Goal: Task Accomplishment & Management: Complete application form

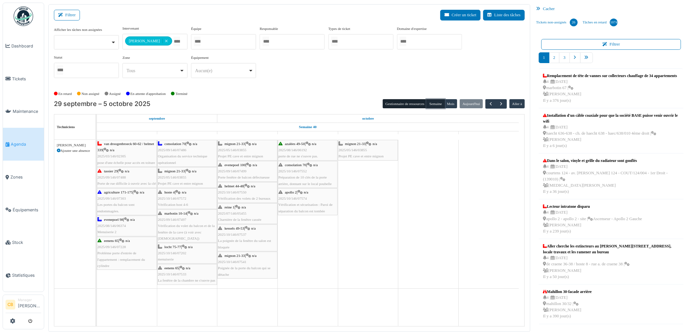
click at [434, 104] on button "Semaine" at bounding box center [436, 103] width 18 height 9
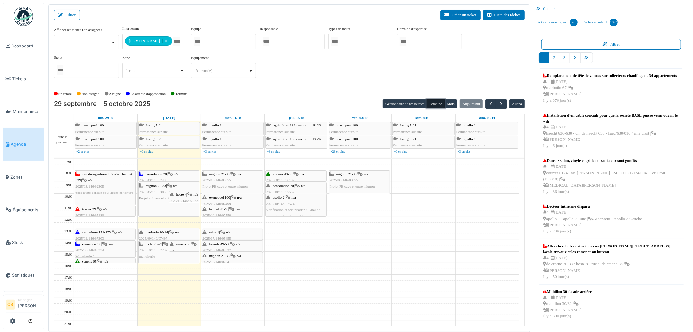
click at [108, 187] on div "van droogenbroeck 60-62 / helmet 339 | n/a 2025/03/146/02305 pose d'une échelle…" at bounding box center [105, 183] width 60 height 25
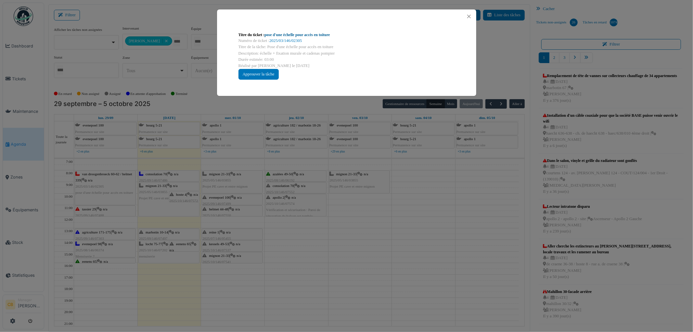
click at [288, 34] on link "pose d'une échelle pour accès en toiture" at bounding box center [298, 35] width 66 height 5
click at [469, 15] on button "Close" at bounding box center [469, 16] width 9 height 9
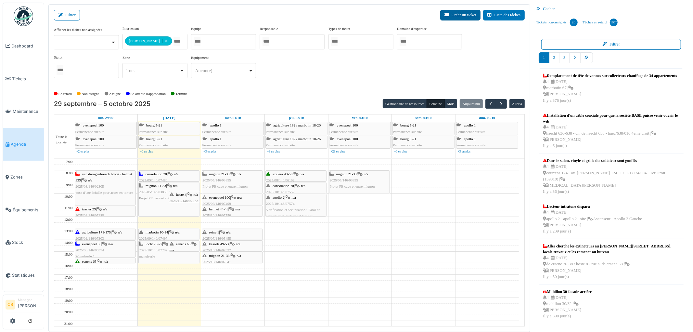
click at [458, 18] on button "Créer un ticket" at bounding box center [460, 15] width 40 height 11
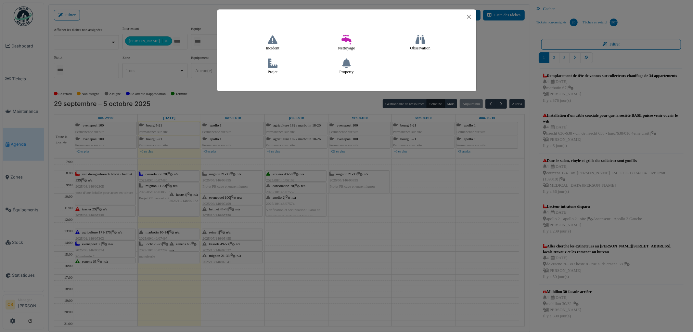
click at [273, 66] on icon at bounding box center [273, 64] width 10 height 10
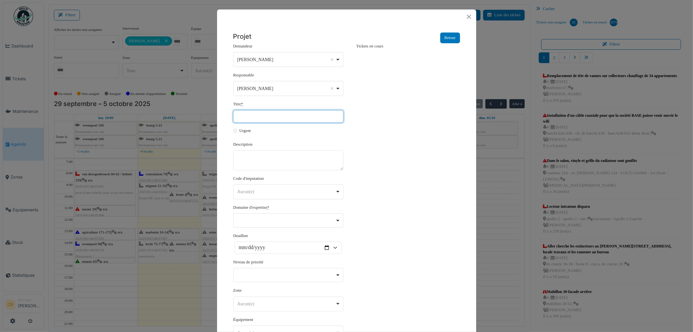
click at [246, 114] on input "Titre *" at bounding box center [288, 116] width 110 height 12
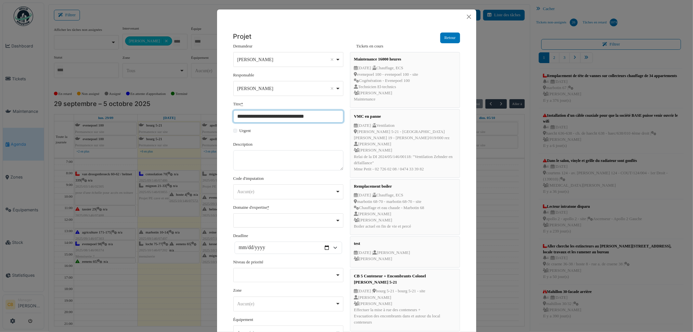
drag, startPoint x: 314, startPoint y: 116, endPoint x: 231, endPoint y: 119, distance: 83.3
click at [233, 119] on input "**********" at bounding box center [288, 116] width 110 height 12
type input "**********"
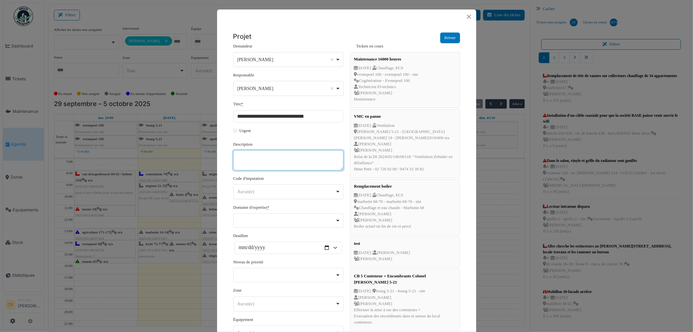
click at [261, 161] on textarea "Description" at bounding box center [288, 160] width 110 height 20
paste textarea "**********"
type textarea "**********"
drag, startPoint x: 294, startPoint y: 128, endPoint x: 297, endPoint y: 122, distance: 6.4
click at [297, 124] on form "**********" at bounding box center [288, 212] width 110 height 339
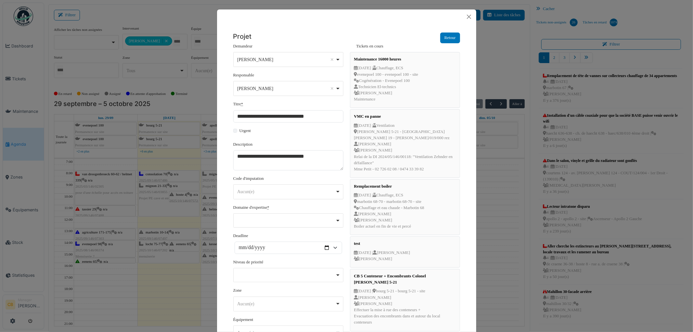
click at [259, 191] on div "Aucun(e) Remove item" at bounding box center [286, 191] width 98 height 7
select select "***"
click at [262, 220] on div "Remove item" at bounding box center [288, 219] width 105 height 3
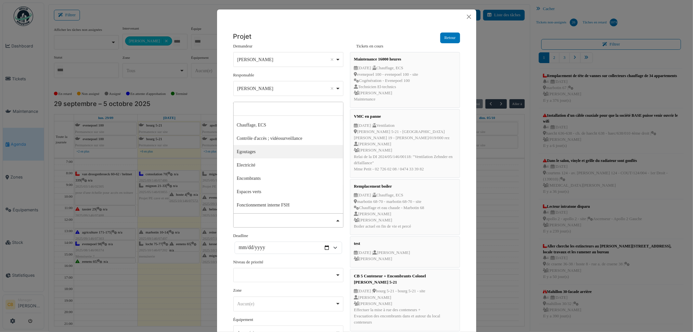
scroll to position [108, 0]
select select "***"
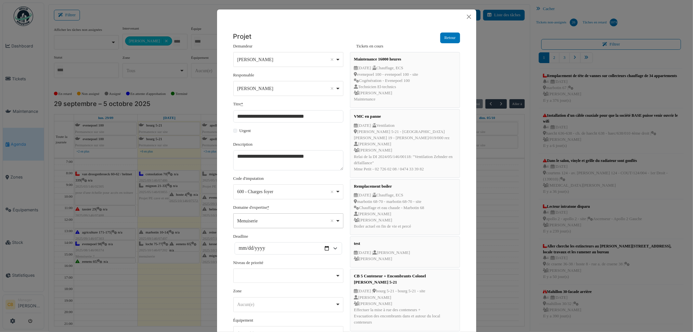
click at [275, 236] on div "Deadline" at bounding box center [288, 243] width 110 height 21
click at [324, 250] on input "Deadline" at bounding box center [289, 248] width 108 height 12
drag, startPoint x: 390, startPoint y: 30, endPoint x: 281, endPoint y: 56, distance: 112.9
click at [298, 38] on div "Projet Retour" at bounding box center [346, 38] width 227 height 11
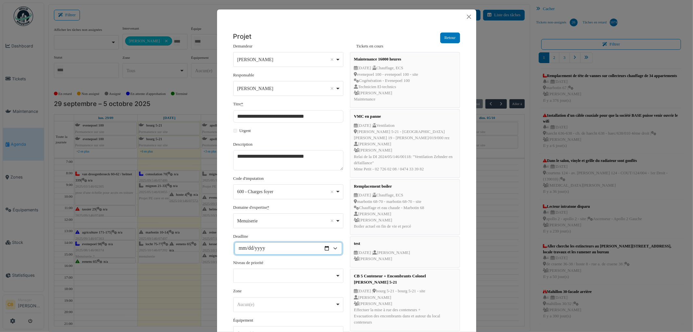
click at [323, 248] on input "Deadline" at bounding box center [289, 248] width 108 height 12
type input "**********"
click at [278, 274] on div "Remove item" at bounding box center [288, 275] width 105 height 3
select select "***"
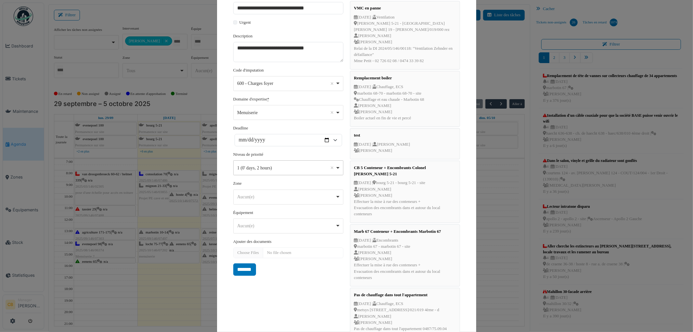
click at [261, 196] on div "Aucun(e) Remove item" at bounding box center [286, 196] width 98 height 7
type input "****"
select select "****"
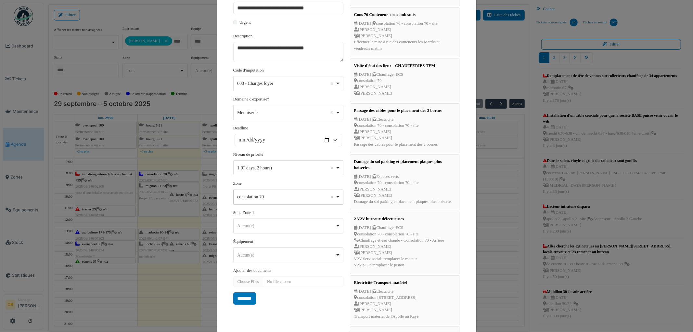
click at [243, 294] on input "*******" at bounding box center [244, 298] width 23 height 12
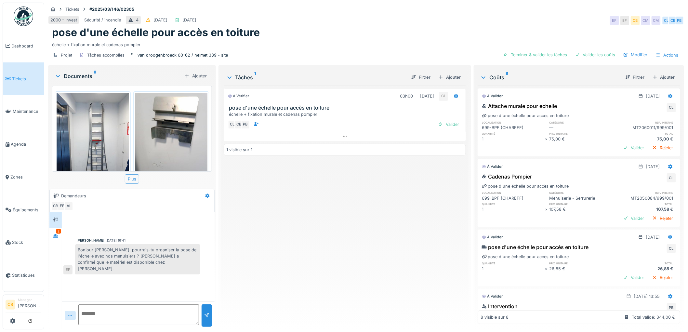
click at [89, 145] on img at bounding box center [93, 141] width 72 height 97
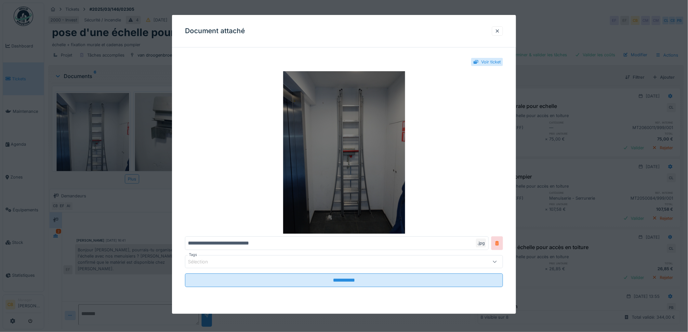
click at [299, 155] on img at bounding box center [344, 152] width 318 height 163
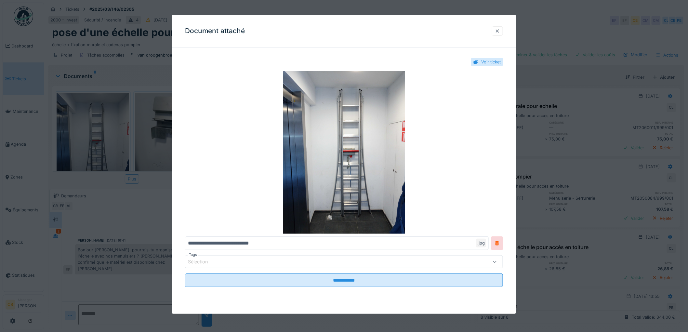
click at [500, 29] on div at bounding box center [497, 31] width 5 height 6
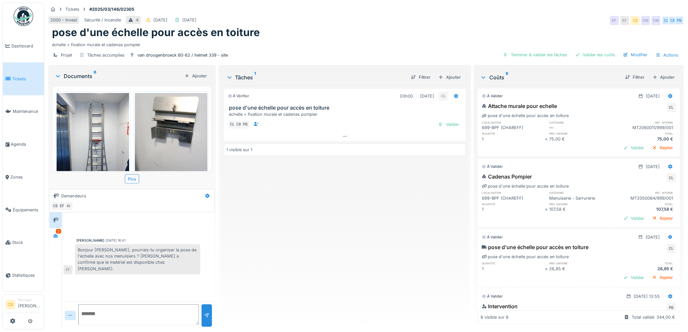
click at [186, 131] on img at bounding box center [171, 141] width 72 height 97
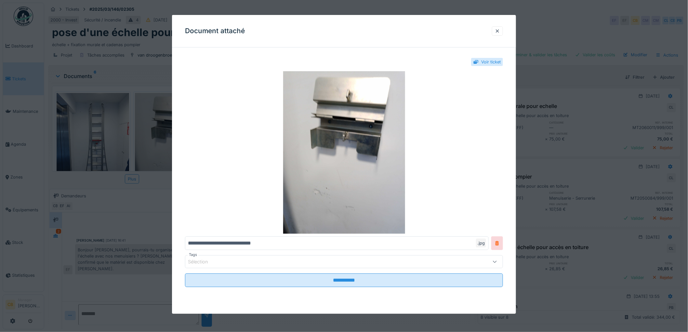
click at [186, 131] on img at bounding box center [344, 152] width 318 height 163
click at [500, 31] on div at bounding box center [497, 31] width 5 height 6
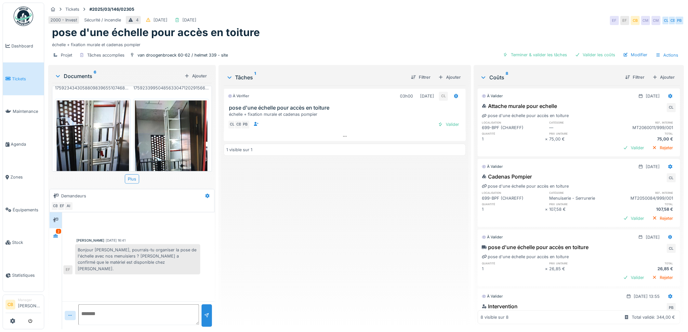
scroll to position [108, 0]
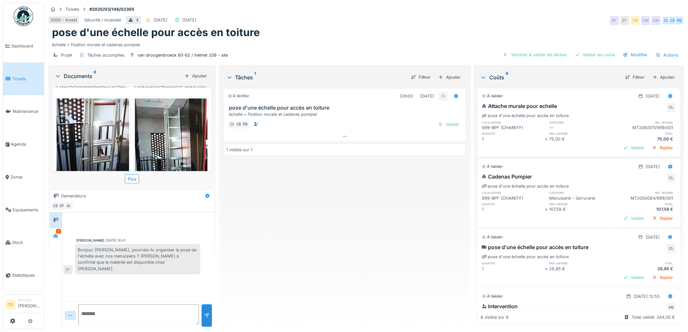
click at [160, 132] on img at bounding box center [171, 146] width 72 height 97
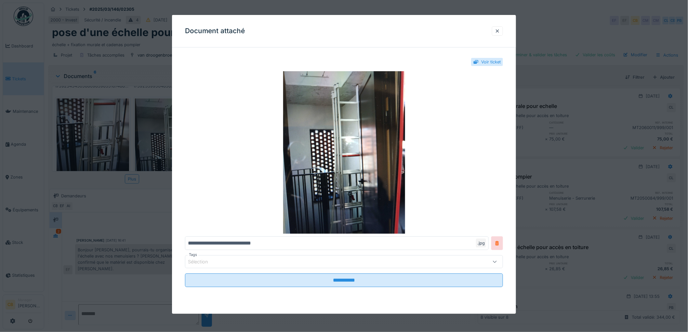
click at [162, 130] on div at bounding box center [344, 166] width 688 height 332
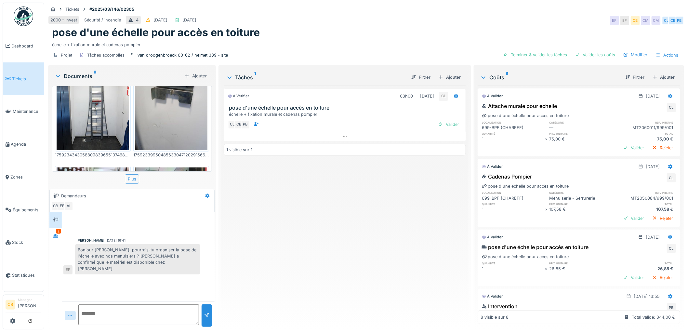
scroll to position [0, 0]
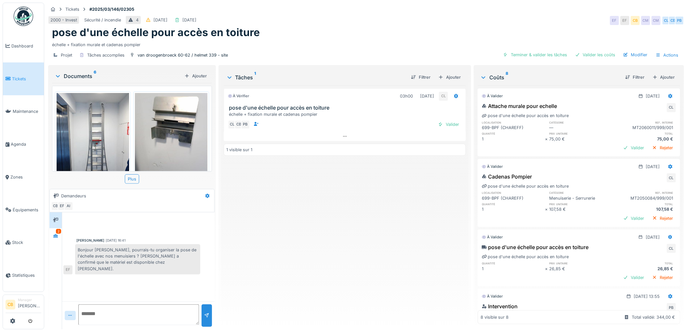
drag, startPoint x: 98, startPoint y: 138, endPoint x: 106, endPoint y: 137, distance: 8.1
click at [99, 138] on img at bounding box center [93, 141] width 72 height 97
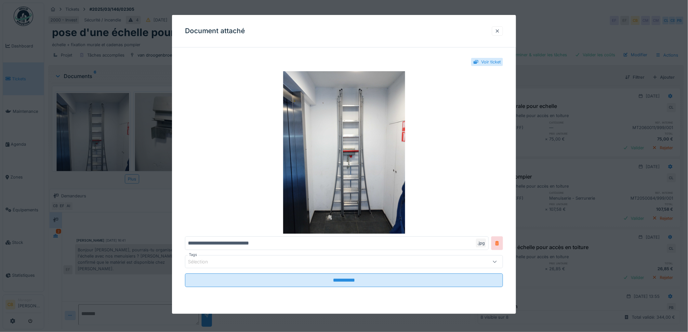
click at [500, 30] on div at bounding box center [497, 31] width 5 height 6
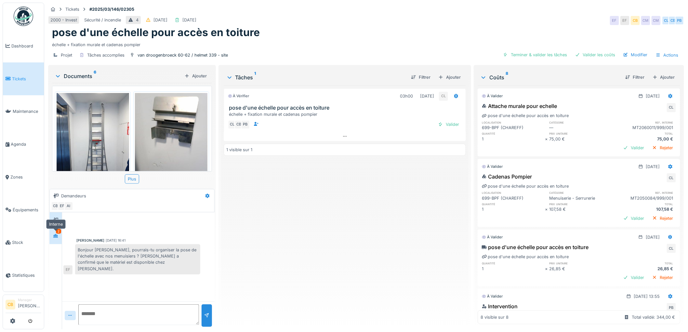
click at [52, 236] on div at bounding box center [56, 236] width 10 height 8
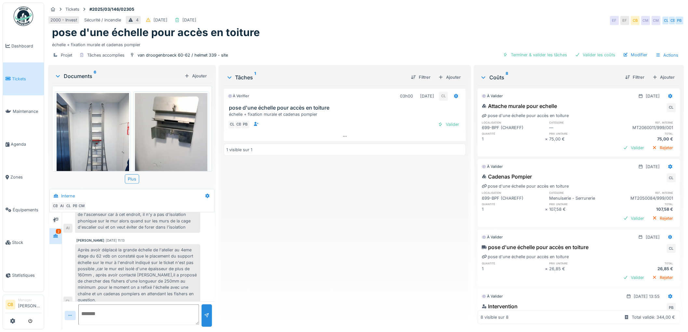
scroll to position [119, 0]
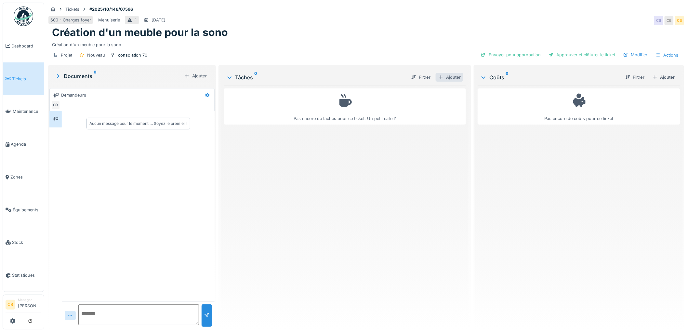
click at [444, 77] on div "Ajouter" at bounding box center [450, 77] width 28 height 9
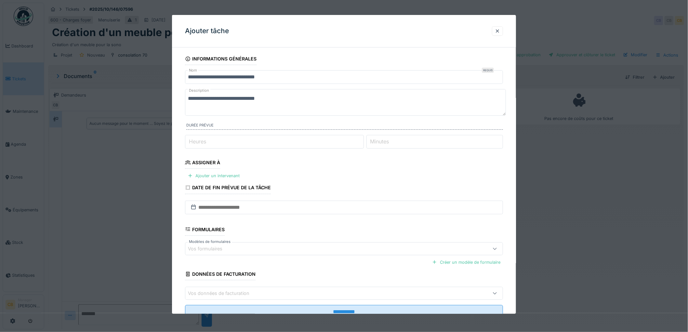
click at [287, 141] on input "Heures" at bounding box center [274, 142] width 179 height 14
type input "*"
click at [382, 138] on label "Minutes" at bounding box center [379, 141] width 21 height 8
click at [382, 138] on input "Minutes" at bounding box center [434, 142] width 137 height 14
type input "*"
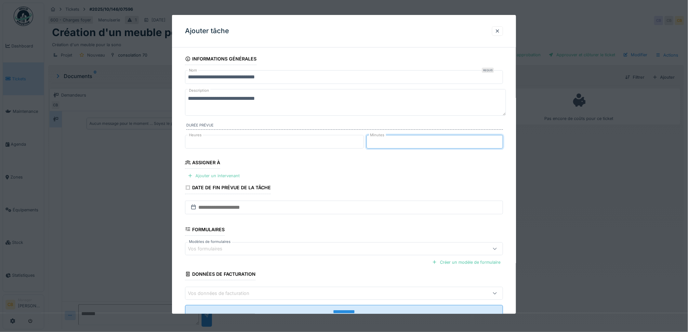
click at [203, 176] on div "Ajouter un intervenant" at bounding box center [213, 175] width 57 height 9
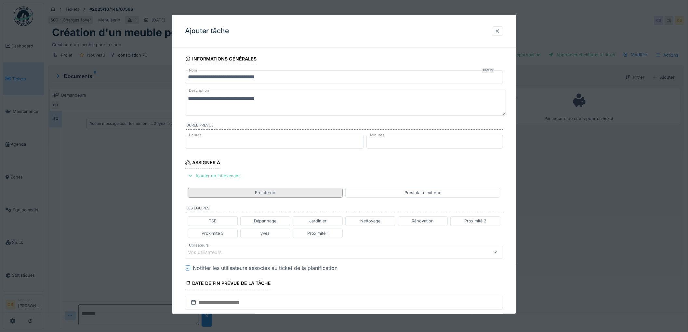
scroll to position [72, 0]
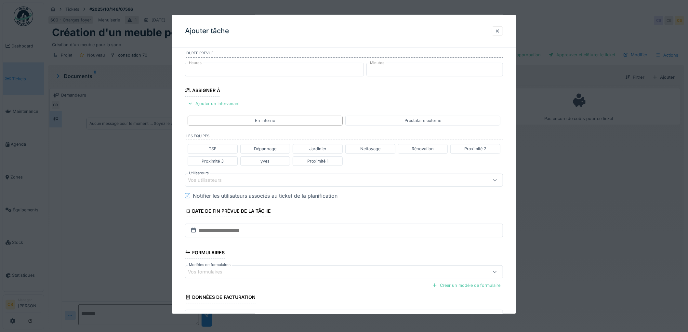
click at [212, 180] on div "Vos utilisateurs" at bounding box center [209, 179] width 43 height 7
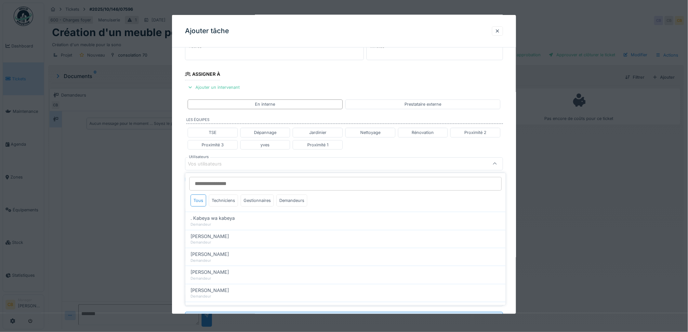
click at [212, 182] on input "Utilisateurs" at bounding box center [345, 184] width 312 height 14
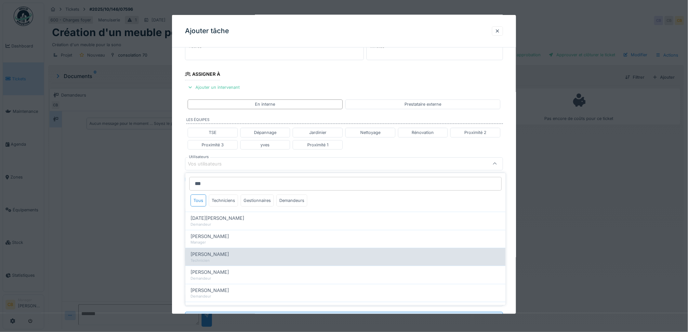
type input "***"
click at [220, 255] on span "Charef Lahmar" at bounding box center [209, 254] width 38 height 7
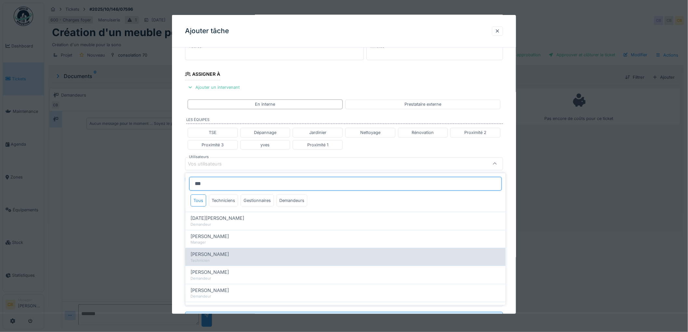
type input "****"
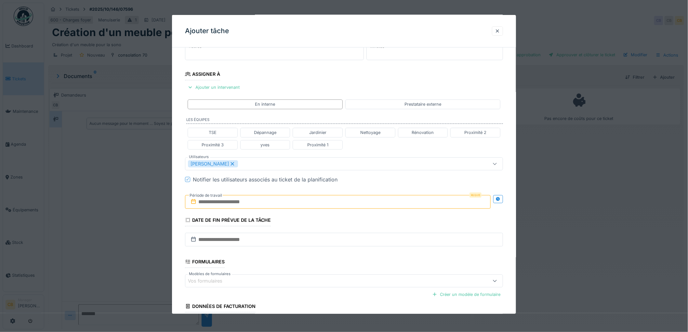
click at [176, 239] on div "**********" at bounding box center [344, 166] width 344 height 405
click at [500, 198] on icon at bounding box center [498, 199] width 4 height 4
click at [203, 200] on input "text" at bounding box center [259, 202] width 148 height 14
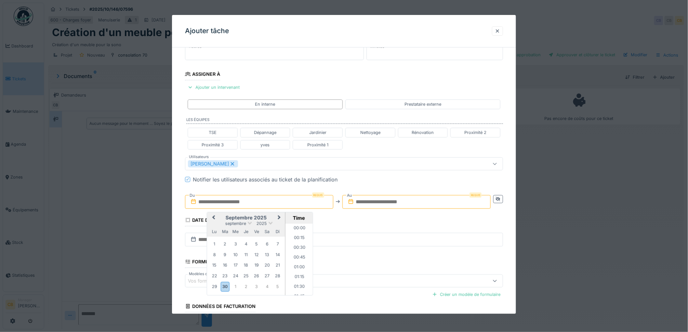
scroll to position [574, 0]
click at [235, 244] on div "3" at bounding box center [235, 244] width 9 height 9
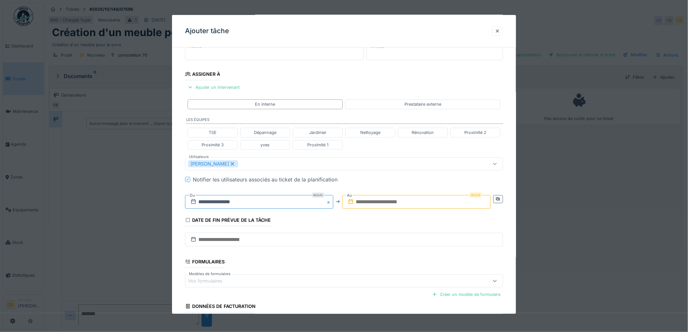
click at [235, 202] on input "**********" at bounding box center [259, 202] width 148 height 14
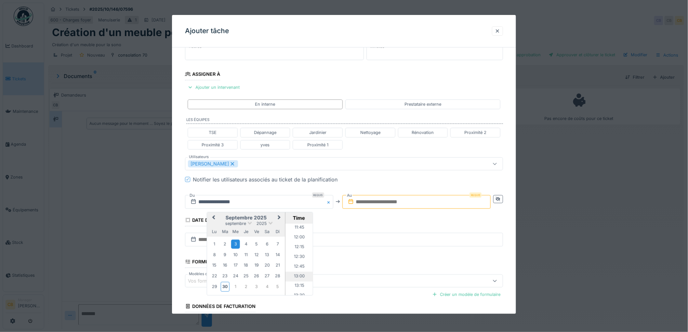
scroll to position [465, 0]
click at [297, 270] on li "13:00" at bounding box center [299, 271] width 28 height 10
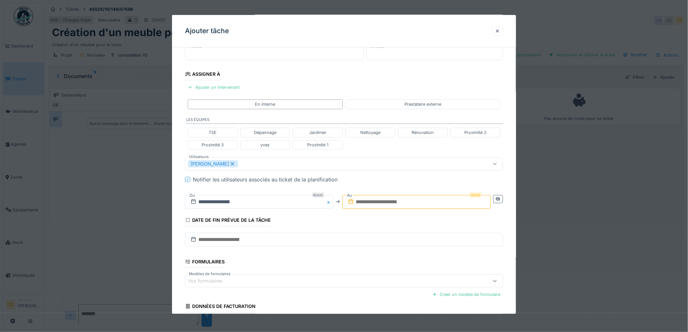
click at [368, 202] on input "text" at bounding box center [416, 202] width 148 height 14
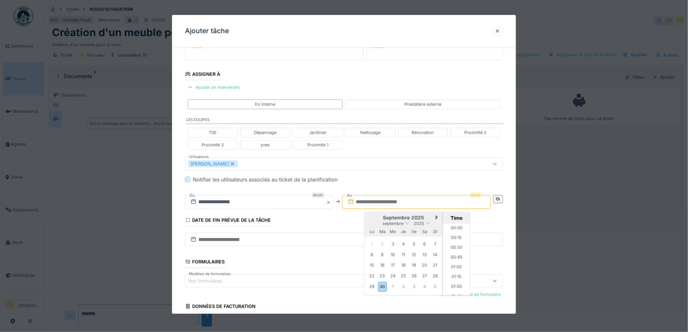
scroll to position [574, 0]
click at [414, 286] on div "3" at bounding box center [414, 286] width 9 height 9
click at [457, 259] on li "15:30" at bounding box center [457, 260] width 28 height 10
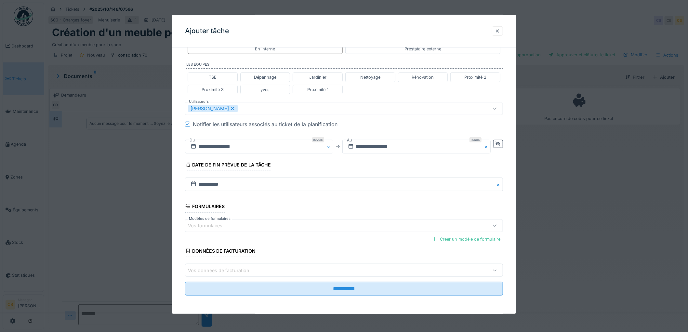
scroll to position [144, 0]
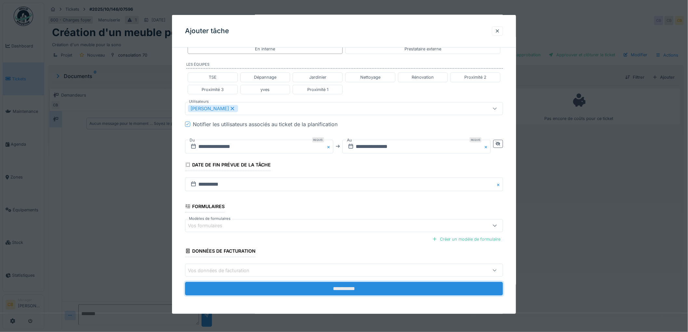
click at [332, 288] on input "**********" at bounding box center [344, 289] width 318 height 14
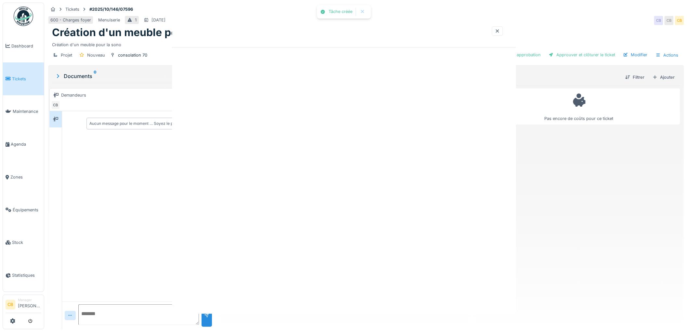
scroll to position [0, 0]
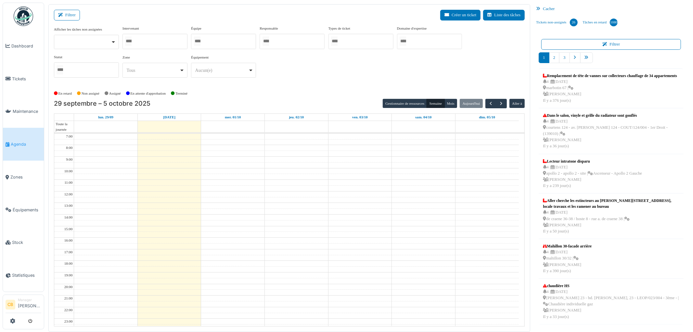
click at [152, 41] on div at bounding box center [155, 41] width 65 height 15
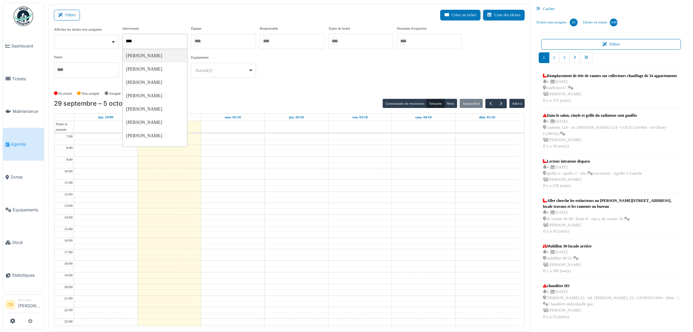
type input "*****"
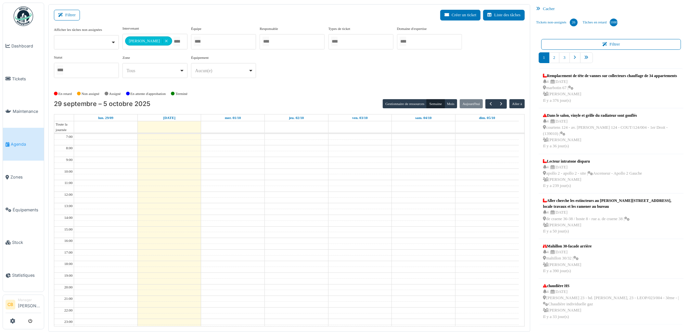
click at [198, 83] on div "**********" at bounding box center [289, 57] width 471 height 63
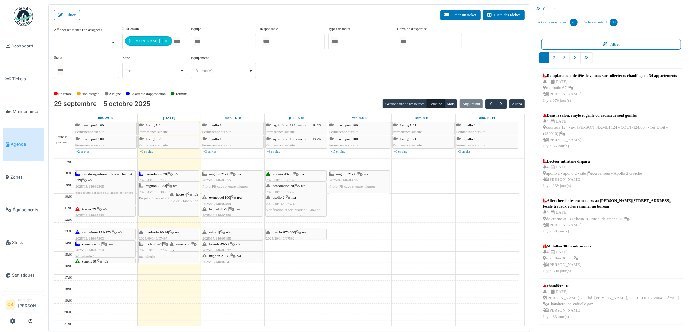
click at [305, 237] on div "haecht 678-680 | n/a 2025/10/146/07592 Haec 680/06 : vérification de la porte d…" at bounding box center [296, 241] width 60 height 25
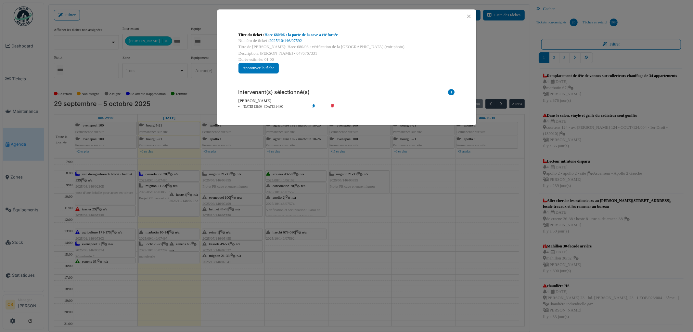
click at [304, 236] on div "Titre du ticket : Haec 680/06 : la porte de la cave a été forcée Numéro de tick…" at bounding box center [346, 166] width 693 height 332
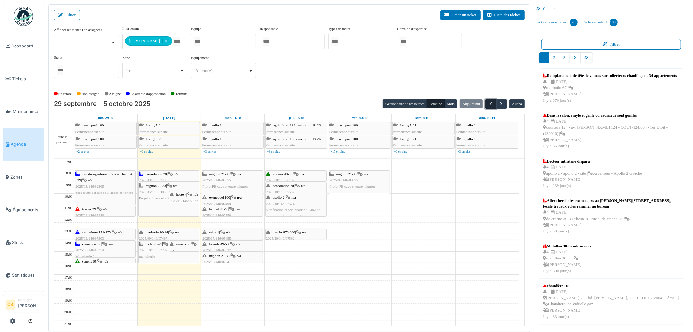
click at [489, 105] on span "button" at bounding box center [491, 104] width 6 height 6
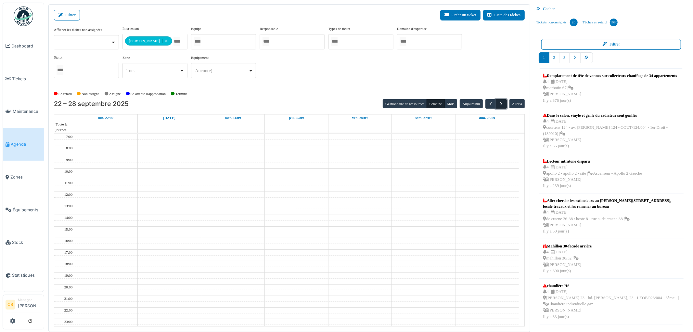
click at [502, 106] on span "button" at bounding box center [502, 104] width 6 height 6
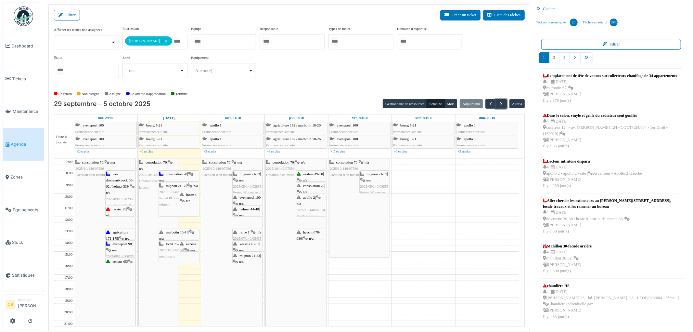
click at [363, 215] on div "consolation 70 | n/a 2025/10/146/07596 Création d'un meuble pour la sono" at bounding box center [360, 208] width 60 height 98
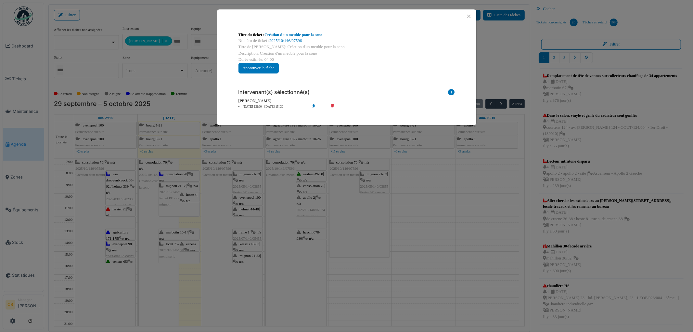
click at [367, 214] on div "Titre du ticket : Création d'un meuble pour la sono Numéro de ticket : 2025/10/…" at bounding box center [346, 166] width 693 height 332
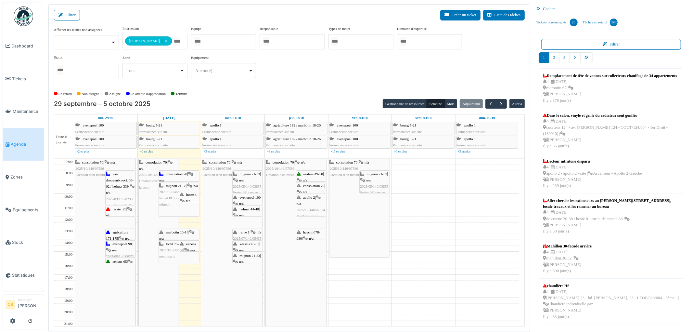
click at [361, 218] on div "consolation 70 | n/a 2025/10/146/07596 Création d'un meuble pour la sono" at bounding box center [360, 208] width 60 height 98
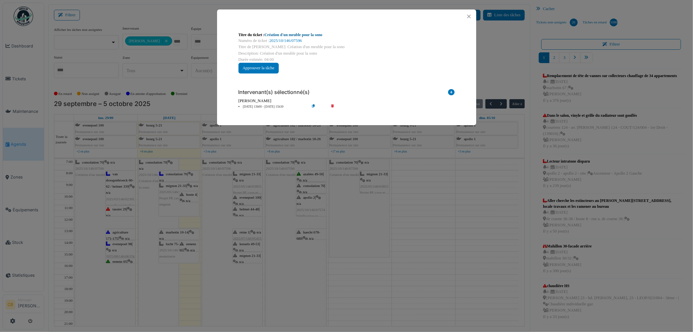
click at [315, 36] on link "Création d'un meuble pour la sono" at bounding box center [294, 35] width 58 height 5
click at [473, 17] on button "Close" at bounding box center [469, 16] width 9 height 9
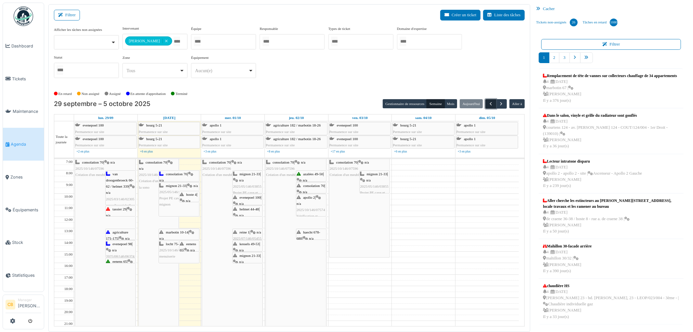
click at [489, 104] on span "button" at bounding box center [491, 104] width 6 height 6
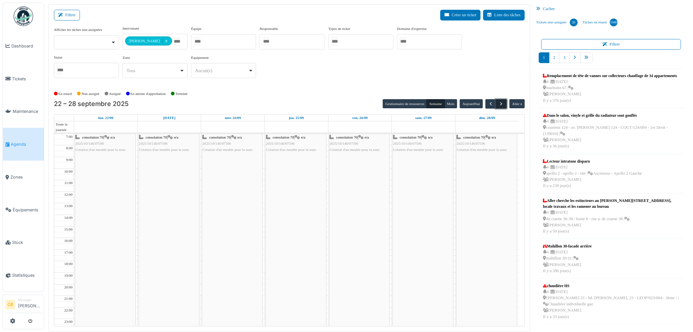
click at [499, 103] on span "button" at bounding box center [502, 104] width 6 height 6
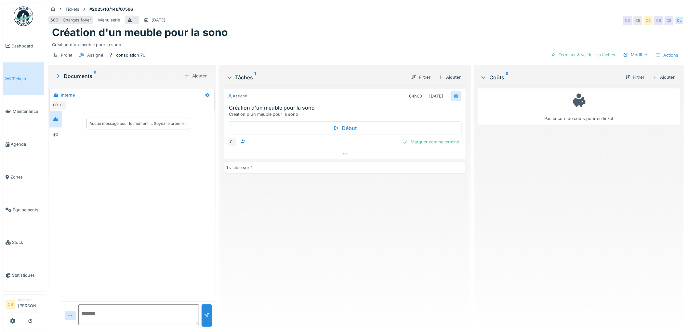
click at [454, 95] on icon at bounding box center [456, 96] width 4 height 5
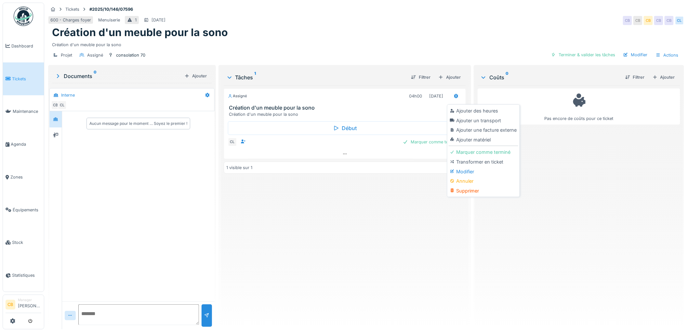
click at [468, 173] on div "Modifier" at bounding box center [483, 172] width 69 height 10
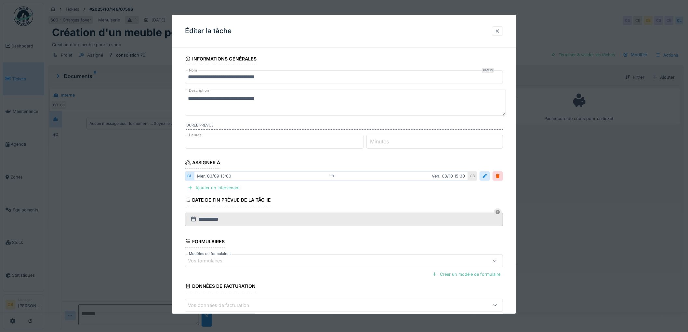
click at [217, 174] on div "[DATE] 13:00 [DATE] 15:30" at bounding box center [331, 175] width 274 height 9
click at [487, 176] on div at bounding box center [484, 176] width 5 height 6
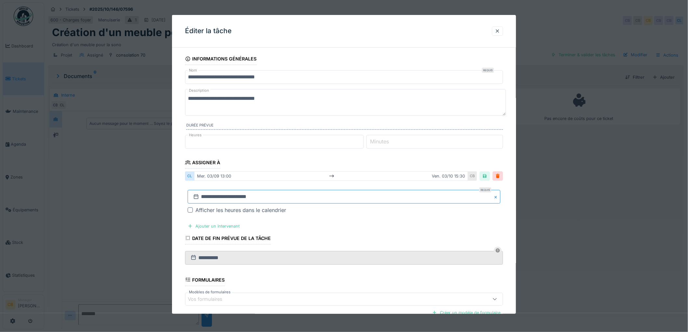
click at [211, 197] on input "**********" at bounding box center [344, 197] width 313 height 14
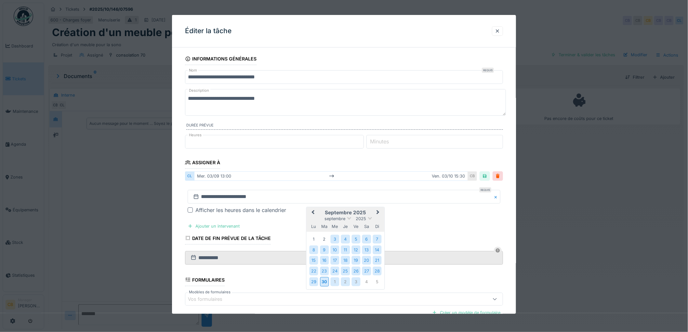
click at [378, 212] on span "Next Month" at bounding box center [378, 213] width 0 height 8
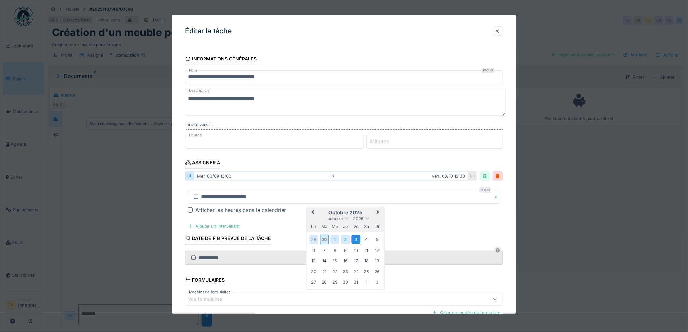
click at [359, 239] on div "3" at bounding box center [355, 239] width 9 height 9
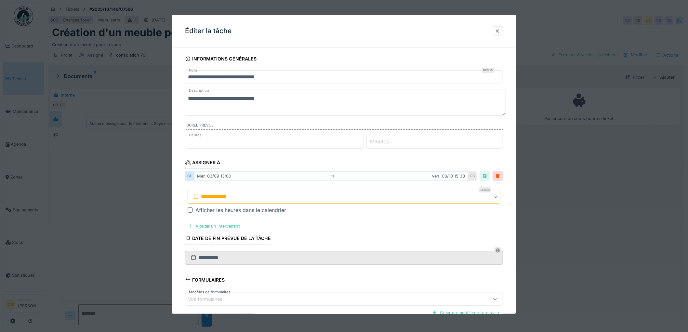
click at [190, 209] on div at bounding box center [190, 209] width 5 height 5
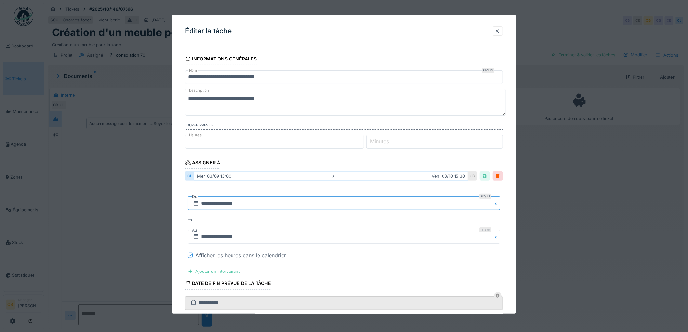
click at [228, 203] on input "**********" at bounding box center [344, 203] width 313 height 14
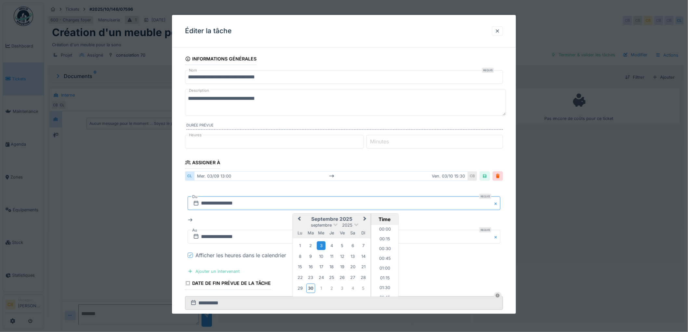
scroll to position [476, 0]
click at [413, 216] on div "**********" at bounding box center [344, 220] width 313 height 58
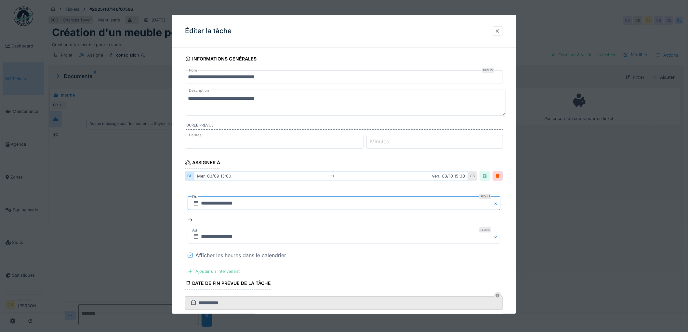
click at [226, 203] on input "**********" at bounding box center [344, 203] width 313 height 14
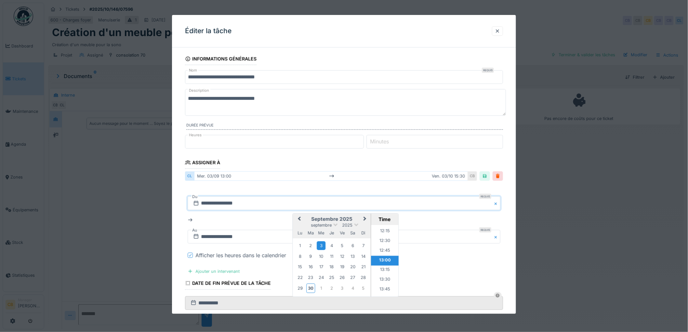
click at [365, 218] on span "Next Month" at bounding box center [365, 219] width 0 height 8
click at [341, 244] on div "3" at bounding box center [342, 246] width 9 height 9
click at [385, 285] on li "15:30" at bounding box center [385, 287] width 28 height 10
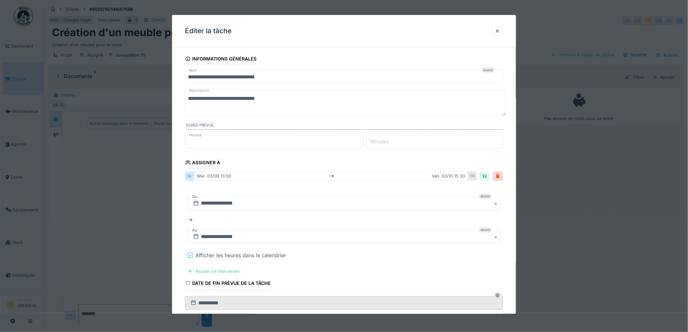
click at [378, 274] on fieldset "**********" at bounding box center [344, 236] width 318 height 367
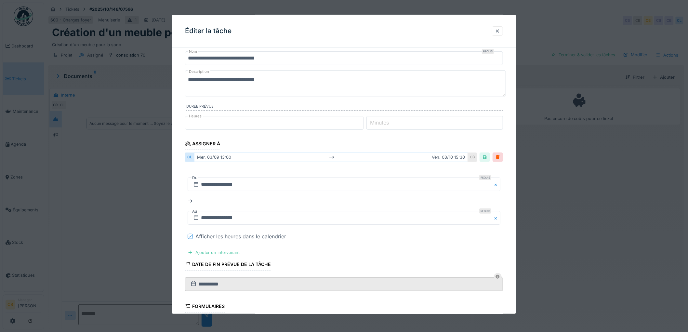
scroll to position [36, 0]
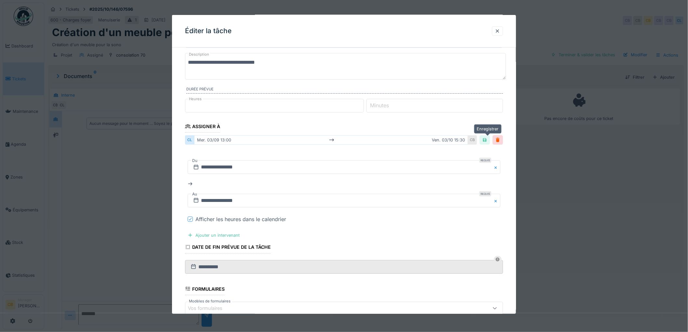
click at [486, 140] on div at bounding box center [484, 140] width 5 height 6
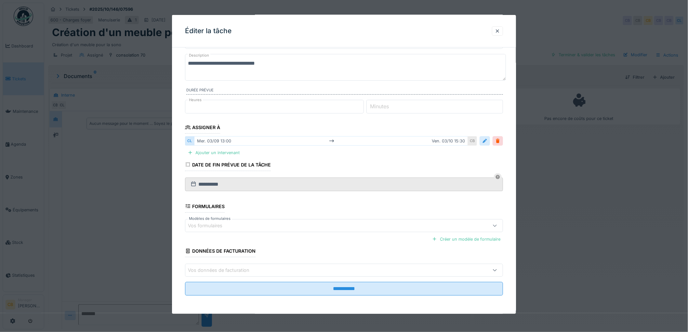
click at [486, 140] on div at bounding box center [484, 141] width 5 height 6
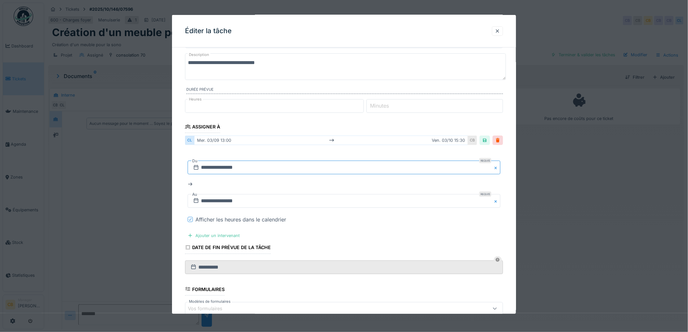
click at [249, 166] on input "**********" at bounding box center [344, 168] width 313 height 14
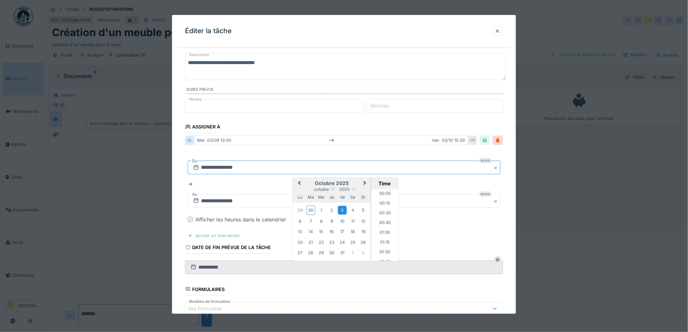
scroll to position [574, 0]
click at [342, 210] on div "3" at bounding box center [342, 210] width 9 height 9
click at [385, 233] on li "13:30" at bounding box center [385, 234] width 28 height 10
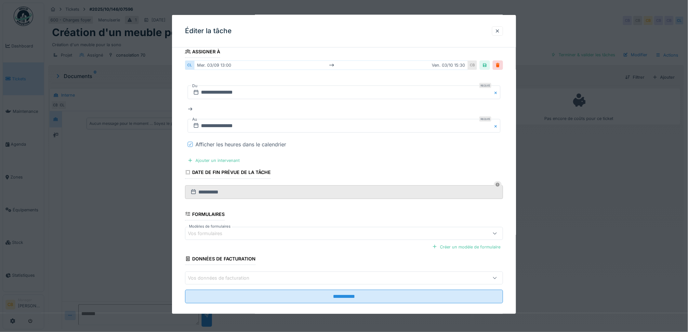
scroll to position [119, 0]
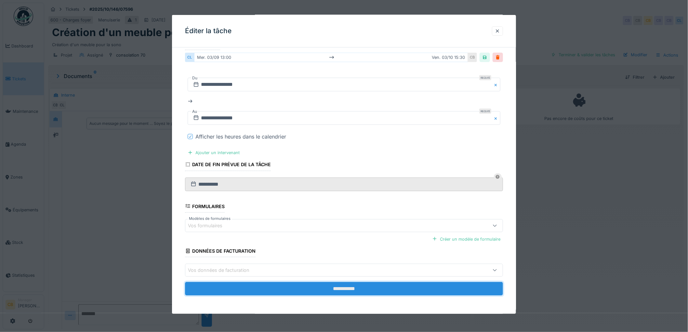
click at [348, 285] on input "**********" at bounding box center [344, 289] width 318 height 14
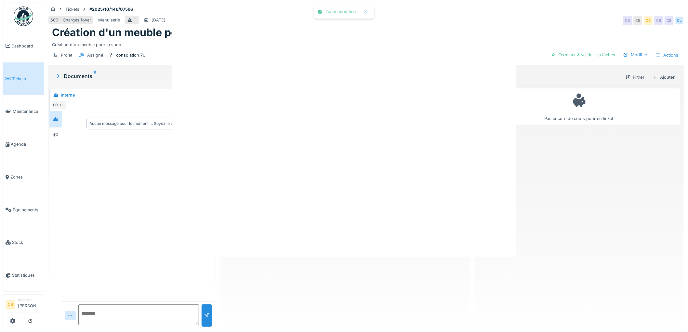
scroll to position [0, 0]
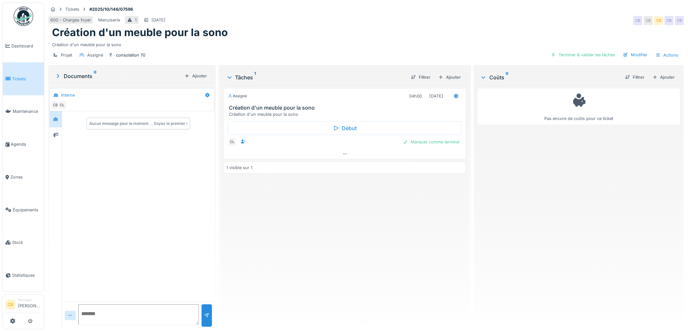
click at [339, 163] on div "1 visible sur 1" at bounding box center [345, 168] width 242 height 12
click at [343, 154] on icon at bounding box center [345, 153] width 4 height 1
click at [441, 140] on div at bounding box center [443, 143] width 5 height 6
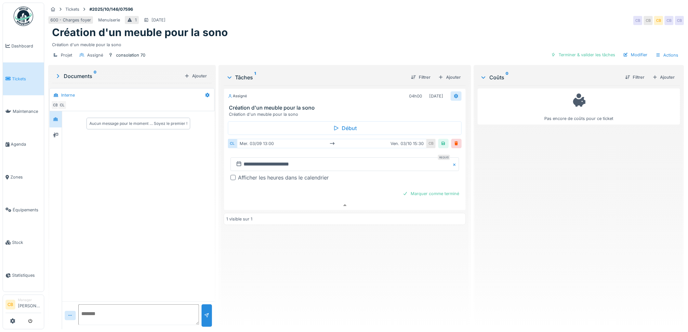
click at [453, 94] on icon at bounding box center [455, 96] width 5 height 4
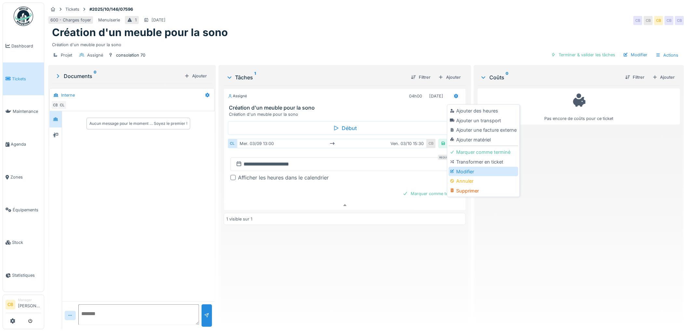
click at [462, 167] on div "Modifier" at bounding box center [483, 172] width 69 height 10
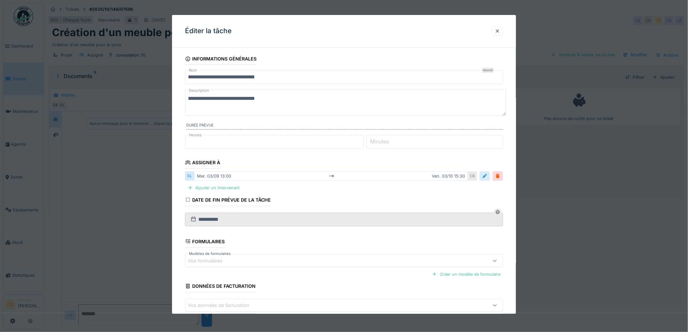
click at [486, 175] on div at bounding box center [484, 176] width 5 height 6
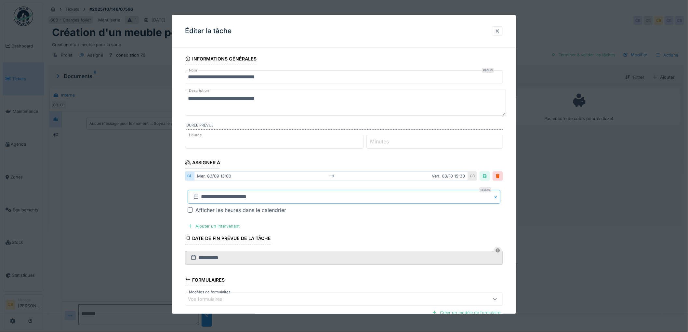
click at [213, 197] on input "**********" at bounding box center [344, 197] width 313 height 14
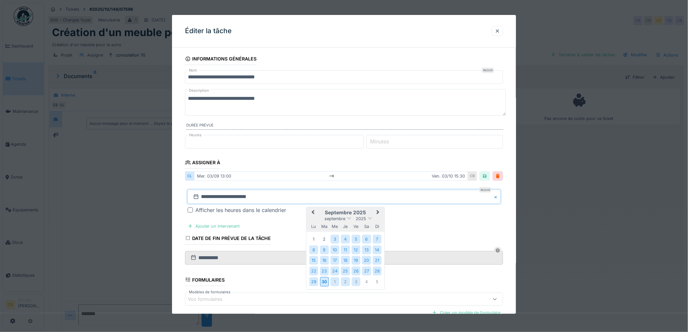
click at [378, 212] on span "Next Month" at bounding box center [378, 213] width 0 height 8
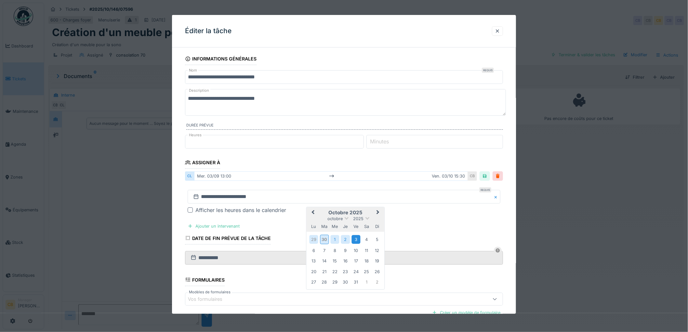
click at [356, 241] on div "3" at bounding box center [355, 239] width 9 height 9
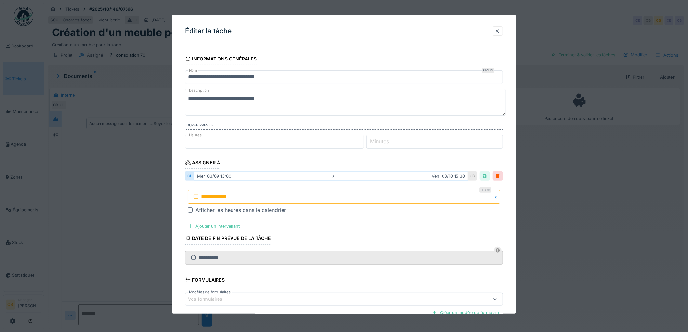
click at [192, 209] on div at bounding box center [190, 209] width 5 height 5
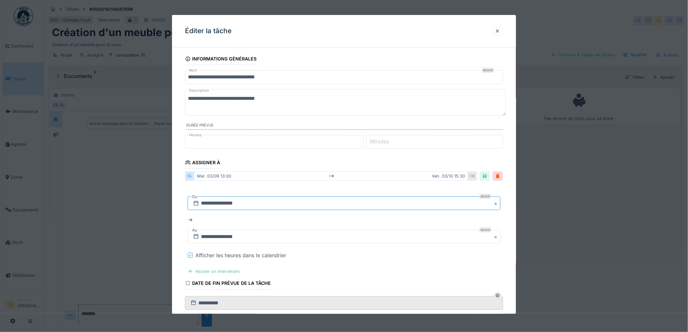
click at [235, 203] on input "**********" at bounding box center [344, 203] width 313 height 14
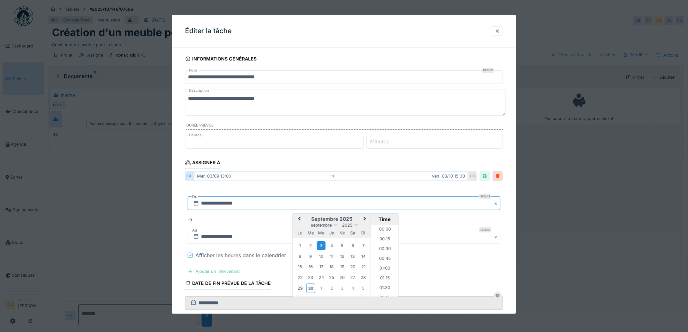
scroll to position [476, 0]
click at [365, 219] on span "Next Month" at bounding box center [365, 219] width 0 height 8
click at [343, 245] on div "3" at bounding box center [342, 246] width 9 height 9
click at [385, 258] on li "13:00" at bounding box center [385, 261] width 28 height 10
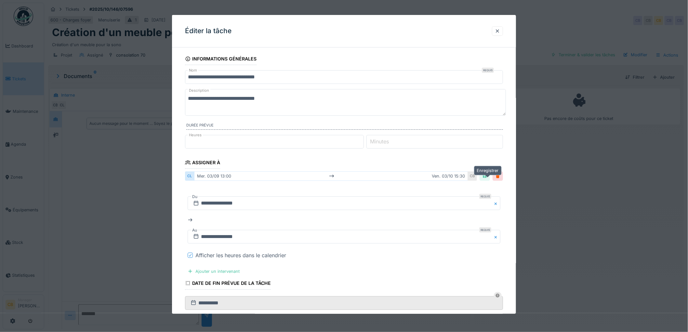
click at [487, 178] on div at bounding box center [484, 176] width 5 height 6
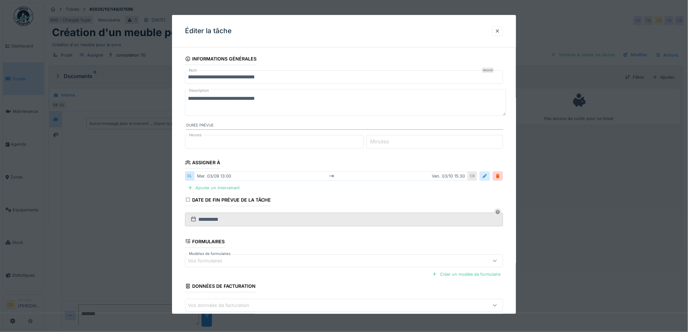
click at [486, 176] on div at bounding box center [484, 176] width 5 height 6
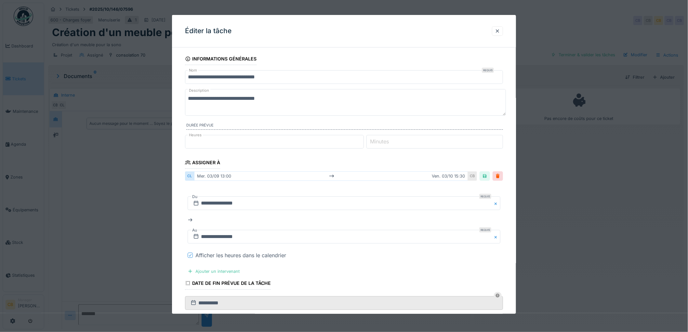
click at [216, 177] on div "mer. 03/09 13:00 ven. 03/10 15:30" at bounding box center [331, 175] width 274 height 9
click at [250, 203] on input "**********" at bounding box center [344, 203] width 313 height 14
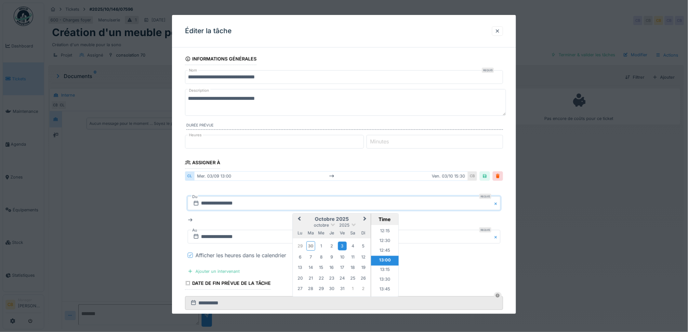
click at [425, 258] on div "Afficher les heures dans le calendrier" at bounding box center [347, 255] width 305 height 8
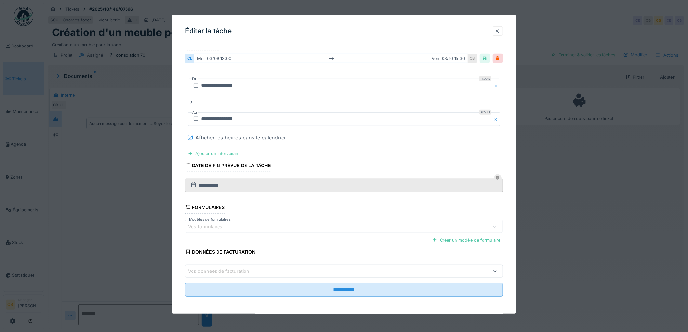
scroll to position [119, 0]
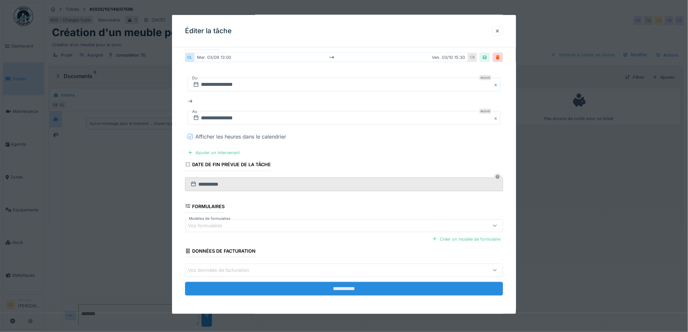
click at [335, 285] on input "**********" at bounding box center [344, 289] width 318 height 14
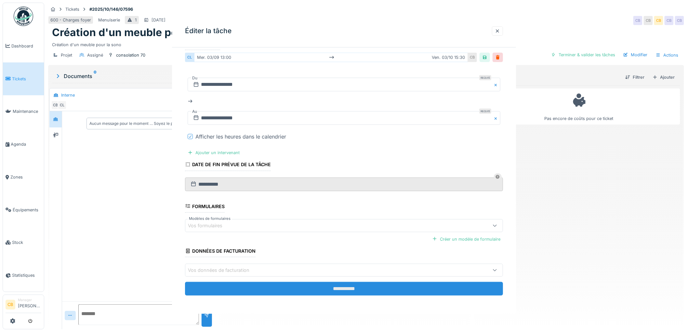
scroll to position [0, 0]
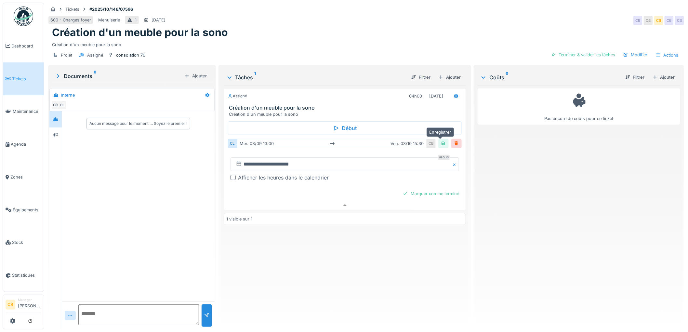
click at [441, 140] on div at bounding box center [443, 143] width 5 height 6
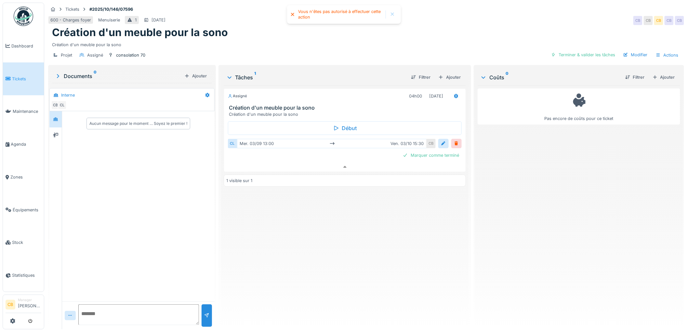
click at [413, 39] on div "Création d'un meuble pour la sono" at bounding box center [366, 43] width 628 height 9
click at [330, 141] on icon at bounding box center [332, 143] width 5 height 4
click at [333, 53] on div "Projet Assigné consolation 70 Terminer & valider les tâches Modifier Actions" at bounding box center [366, 55] width 636 height 15
click at [24, 142] on span "Agenda" at bounding box center [26, 144] width 31 height 6
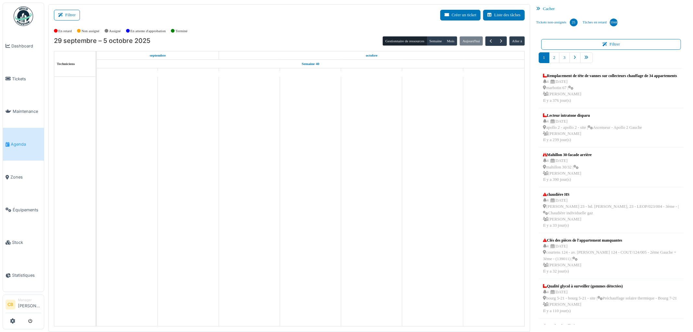
click at [68, 15] on button "Filtrer" at bounding box center [67, 15] width 26 height 11
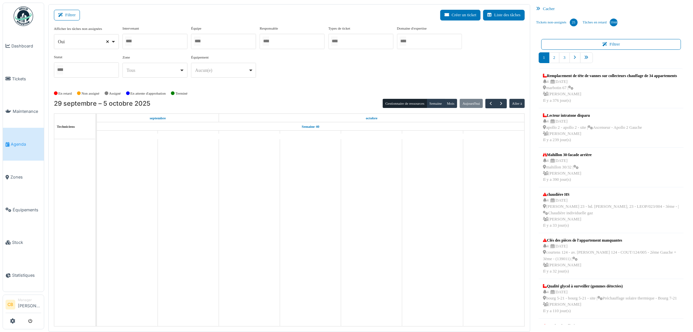
select select
click at [140, 41] on div at bounding box center [155, 41] width 65 height 15
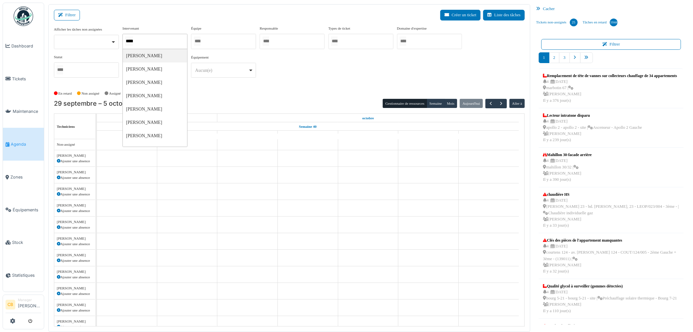
type input "******"
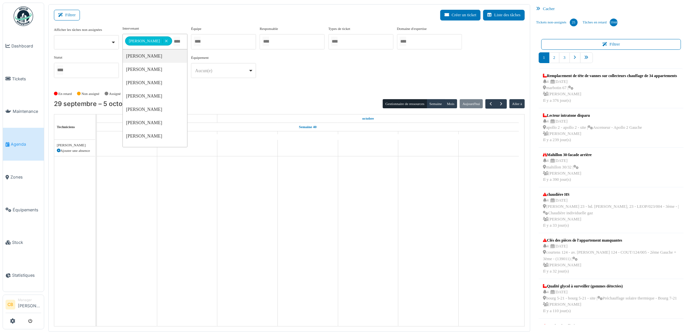
click at [288, 77] on div "**********" at bounding box center [289, 55] width 471 height 58
click at [433, 105] on button "Semaine" at bounding box center [436, 103] width 18 height 9
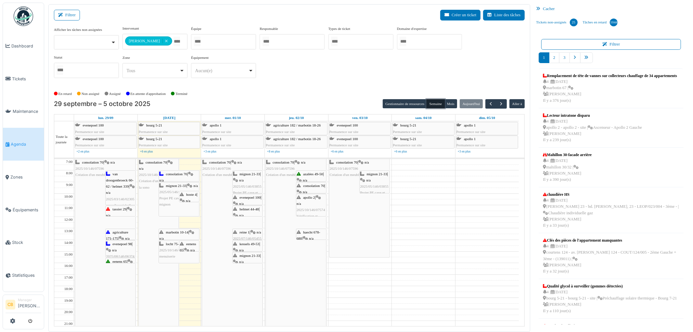
click at [344, 196] on div "consolation 70 | n/a 2025/10/146/07596 Création d'un meuble pour la sono" at bounding box center [360, 208] width 60 height 98
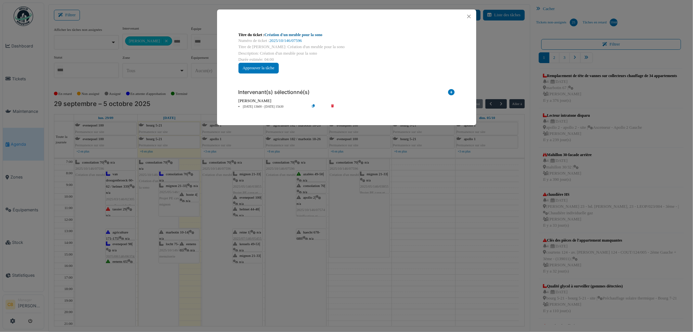
click at [292, 35] on link "Création d'un meuble pour la sono" at bounding box center [294, 35] width 58 height 5
click at [469, 16] on button "Close" at bounding box center [469, 16] width 9 height 9
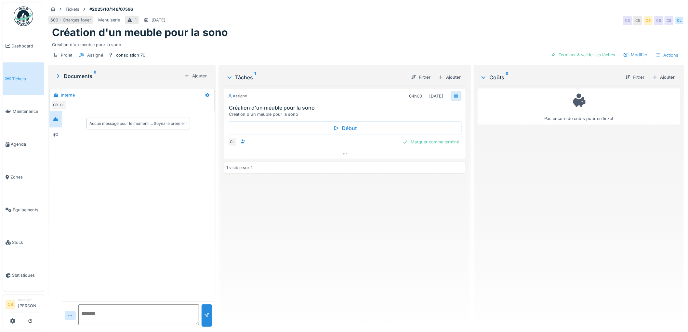
click at [453, 95] on icon at bounding box center [455, 96] width 5 height 4
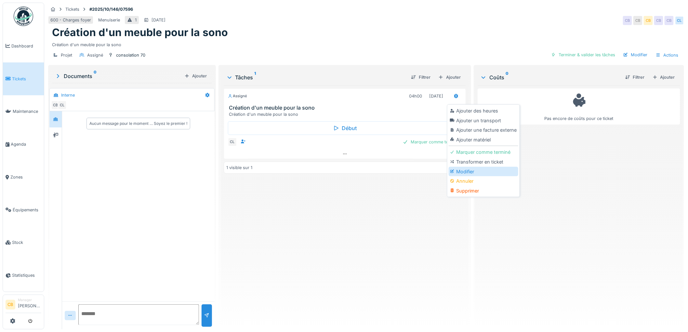
click at [465, 171] on div "Modifier" at bounding box center [483, 172] width 69 height 10
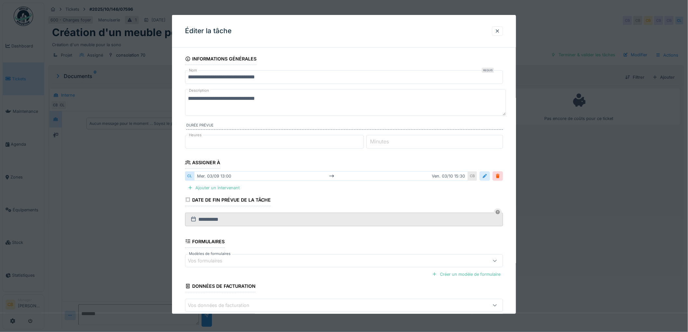
click at [487, 176] on div at bounding box center [484, 176] width 5 height 6
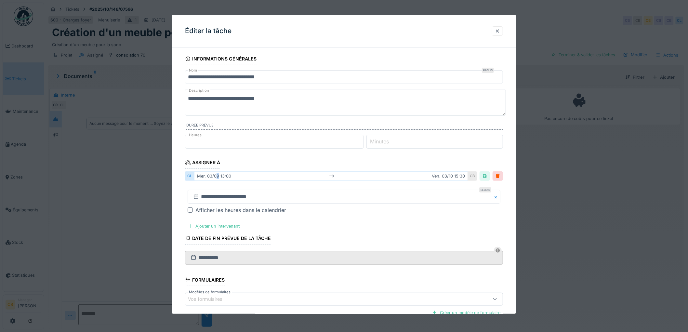
click at [218, 176] on div "mer. 03/09 13:00 ven. 03/10 15:30" at bounding box center [331, 175] width 274 height 9
click at [255, 177] on div "mer. 03/09 13:00 ven. 03/10 15:30" at bounding box center [331, 175] width 274 height 9
click at [256, 175] on div "mer. 03/09 13:00 ven. 03/10 15:30" at bounding box center [331, 175] width 274 height 9
click at [192, 210] on div at bounding box center [190, 209] width 5 height 5
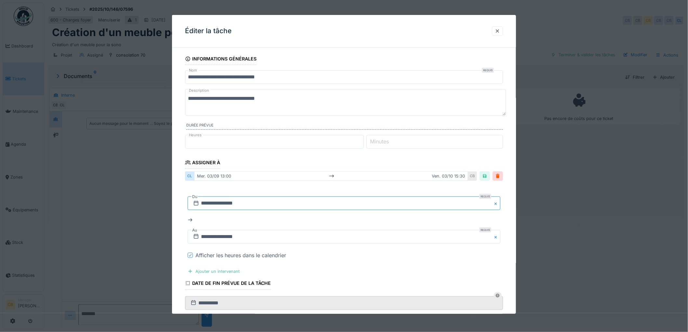
click at [206, 203] on input "**********" at bounding box center [344, 203] width 313 height 14
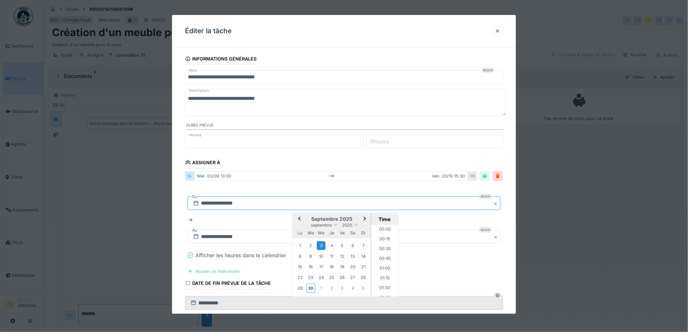
scroll to position [476, 0]
click at [365, 218] on span "Next Month" at bounding box center [365, 219] width 0 height 8
click at [343, 246] on div "3" at bounding box center [342, 246] width 9 height 9
click at [425, 258] on div "Afficher les heures dans le calendrier" at bounding box center [347, 255] width 305 height 8
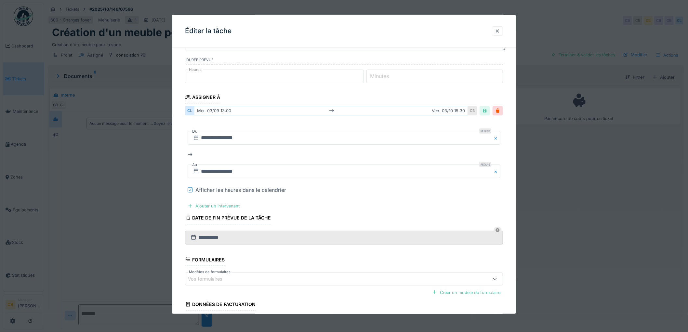
scroll to position [72, 0]
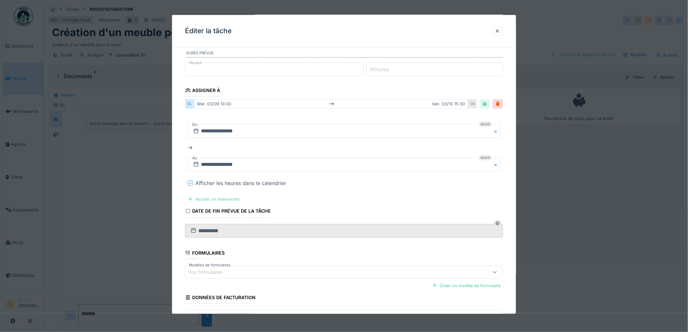
click at [200, 200] on div "Ajouter un intervenant" at bounding box center [213, 199] width 57 height 9
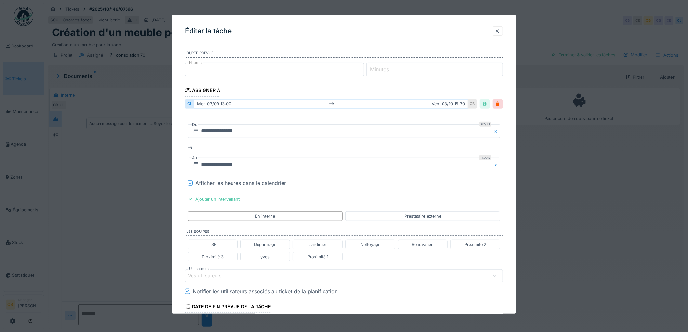
click at [198, 275] on div "Vos utilisateurs" at bounding box center [209, 275] width 43 height 7
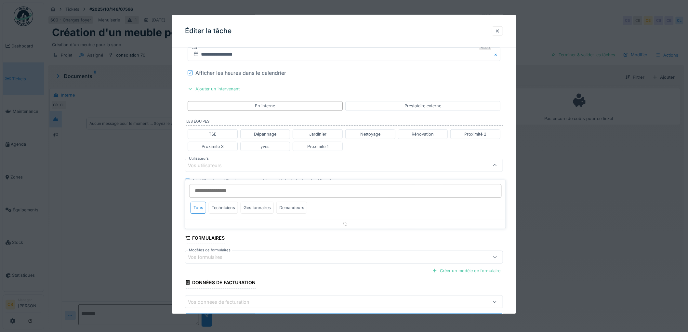
scroll to position [184, 0]
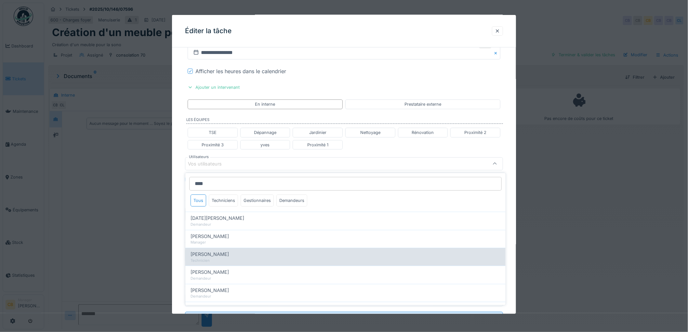
type input "****"
click at [204, 250] on div "Charef Lahmar Technicien" at bounding box center [345, 257] width 320 height 18
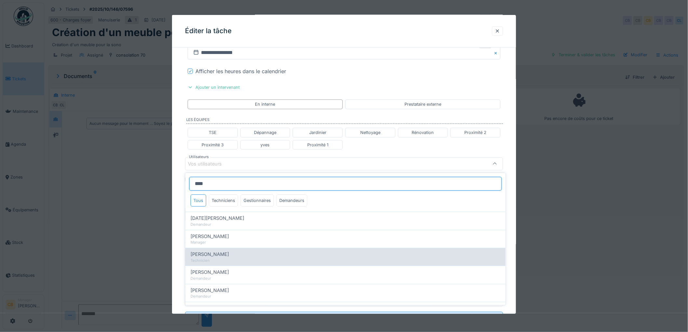
type input "****"
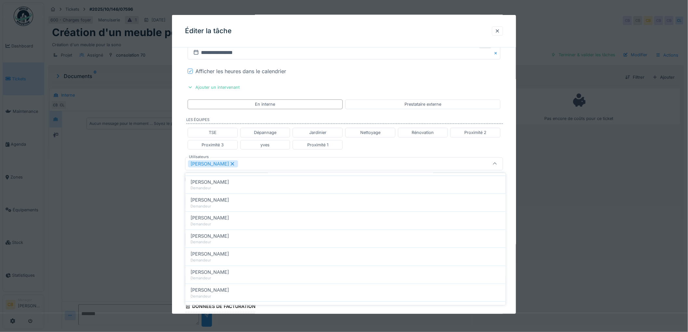
scroll to position [289, 0]
click at [181, 248] on div "**********" at bounding box center [344, 119] width 344 height 500
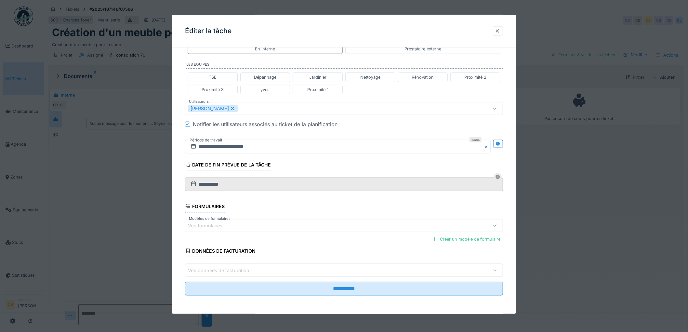
scroll to position [240, 0]
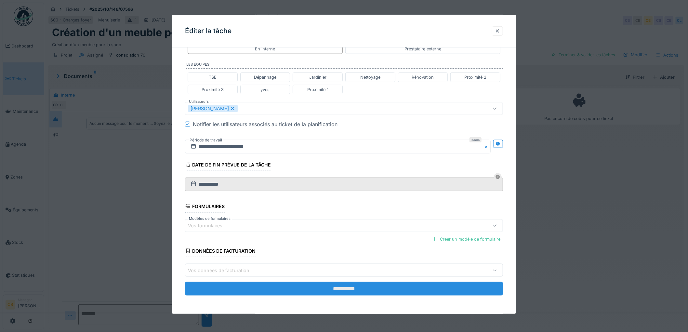
click at [343, 287] on input "**********" at bounding box center [344, 289] width 318 height 14
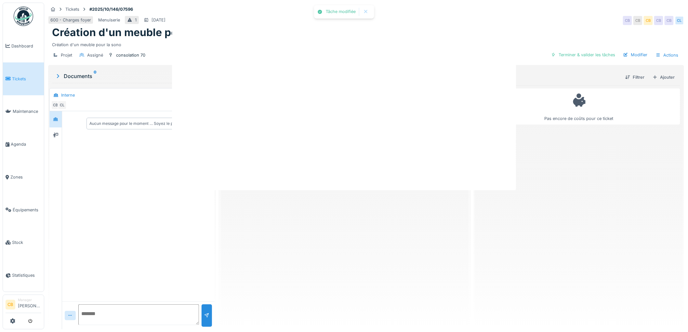
scroll to position [0, 0]
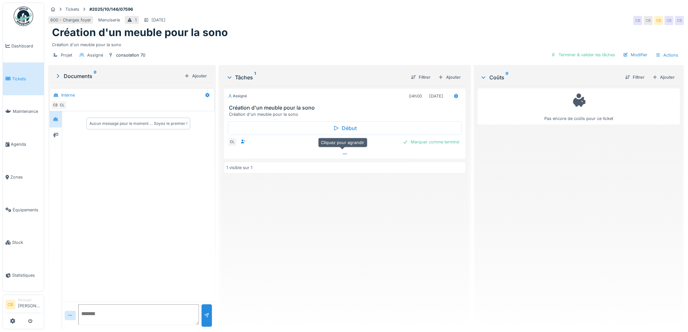
click at [339, 154] on div at bounding box center [345, 153] width 242 height 9
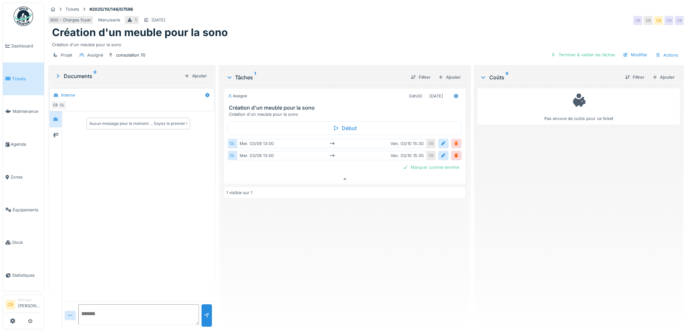
click at [454, 140] on div at bounding box center [456, 143] width 5 height 6
click at [441, 140] on div at bounding box center [443, 143] width 5 height 6
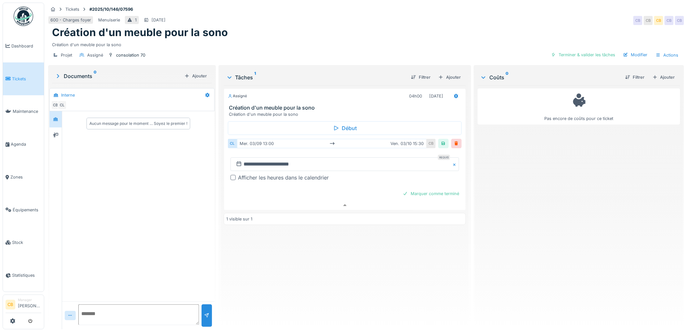
click at [231, 175] on div at bounding box center [232, 177] width 5 height 5
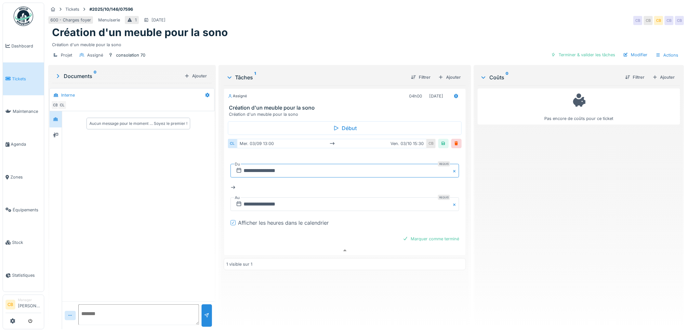
click at [253, 165] on input "**********" at bounding box center [344, 171] width 229 height 14
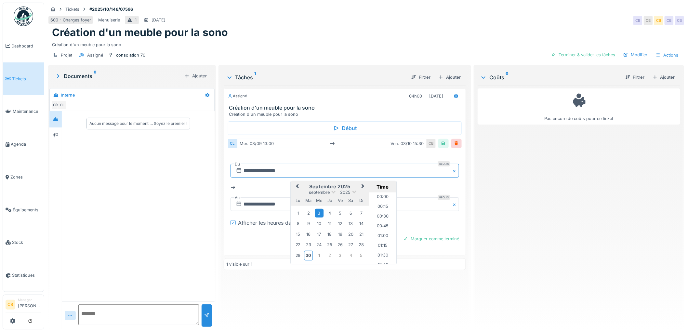
scroll to position [476, 0]
click at [363, 183] on span "Next Month" at bounding box center [363, 187] width 0 height 8
click at [339, 209] on div "3" at bounding box center [340, 213] width 9 height 9
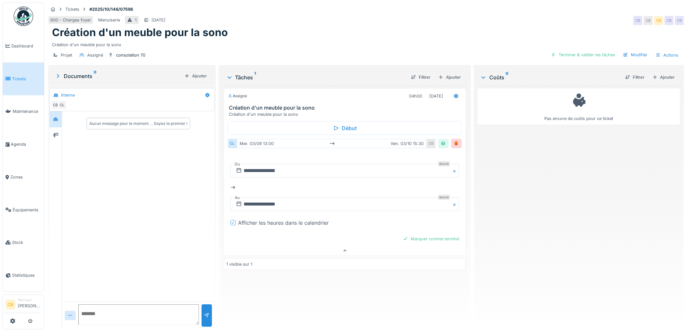
click at [429, 284] on div "**********" at bounding box center [345, 204] width 242 height 239
click at [441, 140] on div at bounding box center [443, 143] width 5 height 6
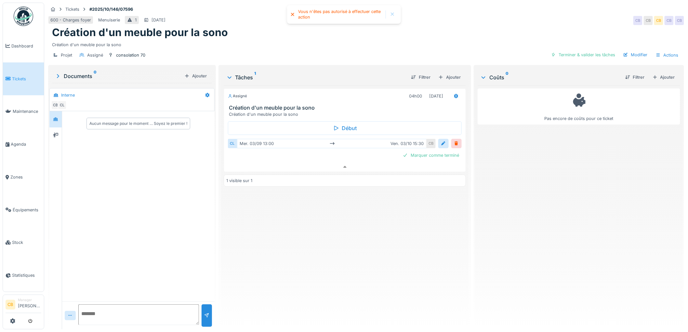
click at [338, 5] on div "Tickets #2025/10/146/07596" at bounding box center [366, 9] width 636 height 8
click at [337, 9] on div "Vous n'êtes pas autorisé à effectuer cette action" at bounding box center [340, 14] width 84 height 11
drag, startPoint x: 338, startPoint y: 10, endPoint x: 341, endPoint y: 14, distance: 4.0
click at [340, 11] on div "Vous n'êtes pas autorisé à effectuer cette action" at bounding box center [340, 14] width 84 height 11
click at [441, 140] on div at bounding box center [443, 143] width 5 height 6
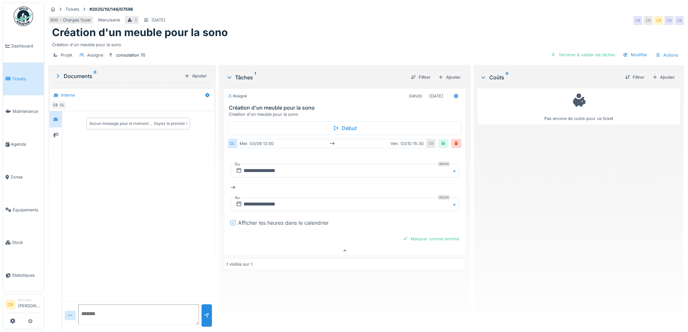
click at [503, 173] on div "Pas encore de coûts pour ce ticket" at bounding box center [578, 204] width 203 height 239
click at [493, 165] on div "Pas encore de coûts pour ce ticket" at bounding box center [578, 204] width 203 height 239
click at [441, 140] on div at bounding box center [443, 143] width 5 height 6
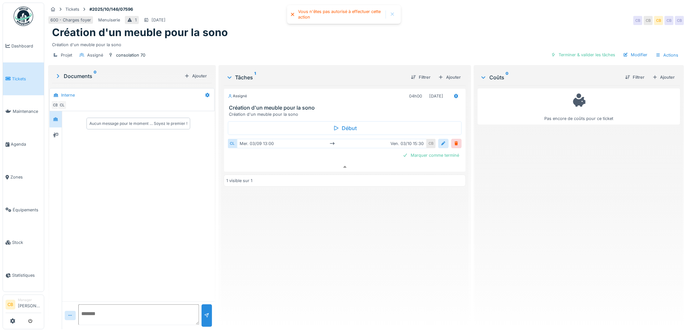
click at [441, 140] on div at bounding box center [443, 143] width 5 height 6
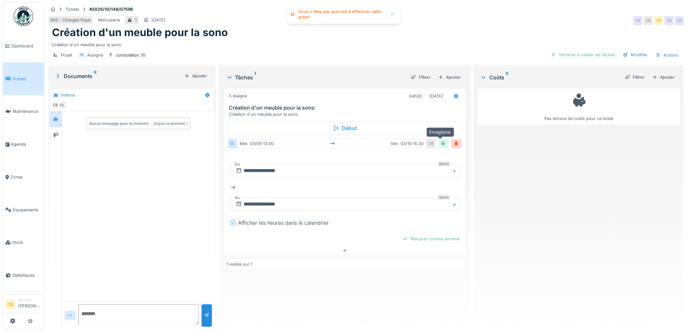
click at [441, 140] on div at bounding box center [443, 143] width 5 height 6
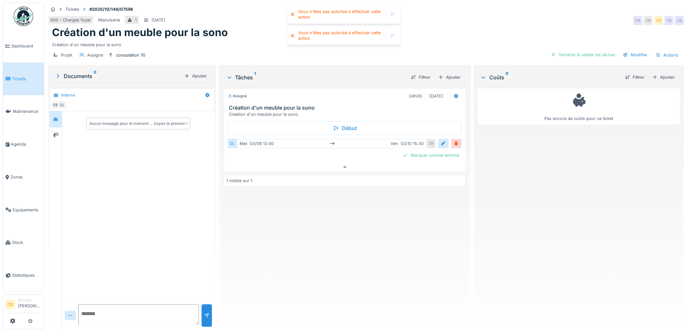
click at [441, 140] on div at bounding box center [443, 143] width 5 height 6
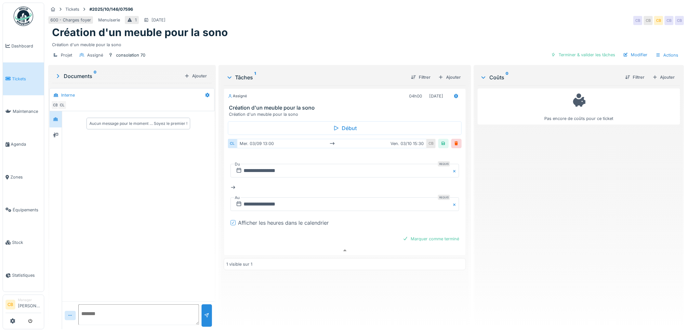
click at [320, 57] on div "Projet Assigné consolation 70 Terminer & valider les tâches Modifier Actions" at bounding box center [366, 55] width 636 height 15
click at [386, 152] on div "**********" at bounding box center [345, 192] width 234 height 80
click at [344, 248] on icon at bounding box center [344, 250] width 5 height 4
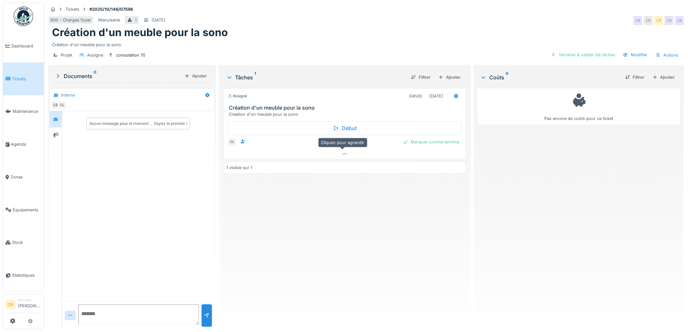
click at [344, 152] on icon at bounding box center [344, 154] width 5 height 4
click at [262, 139] on div "mer. 03/09 13:00 ven. 03/10 15:30" at bounding box center [332, 143] width 190 height 9
click at [441, 140] on div at bounding box center [443, 143] width 5 height 6
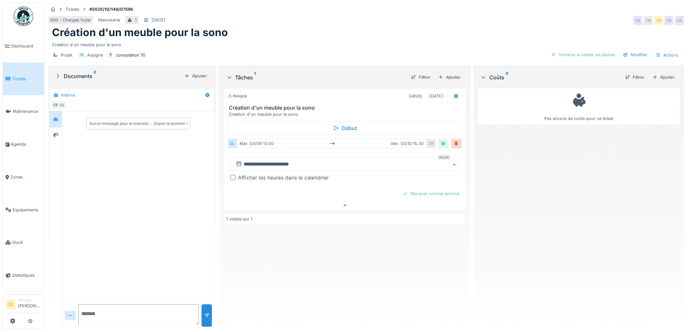
click at [230, 175] on div at bounding box center [232, 177] width 5 height 5
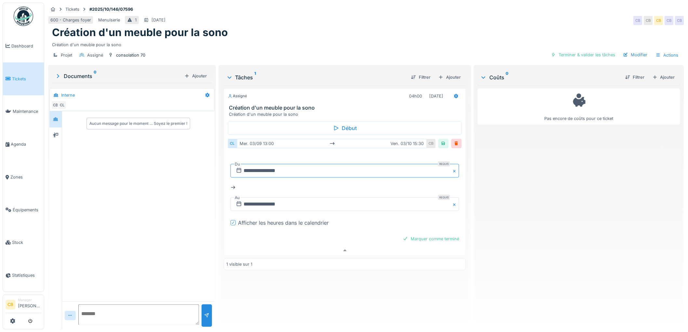
click at [251, 166] on input "**********" at bounding box center [344, 171] width 229 height 14
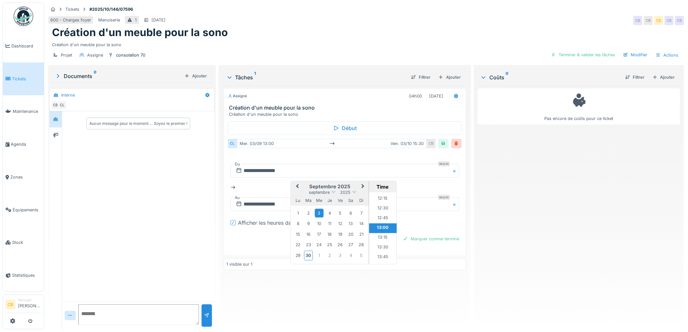
click at [363, 183] on span "Next Month" at bounding box center [363, 187] width 0 height 8
click at [340, 209] on div "3" at bounding box center [340, 213] width 9 height 9
drag, startPoint x: 346, startPoint y: 275, endPoint x: 348, endPoint y: 271, distance: 4.0
click at [346, 275] on div "**********" at bounding box center [345, 204] width 242 height 239
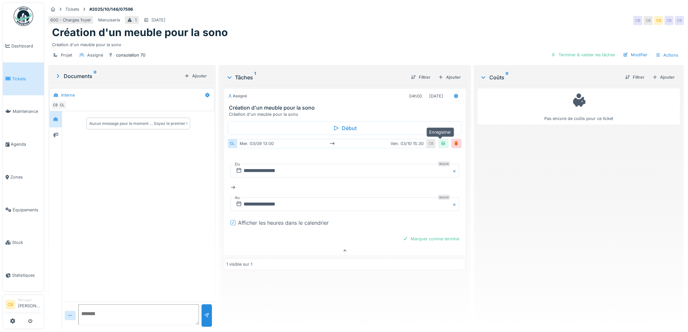
click at [441, 140] on div at bounding box center [443, 143] width 5 height 6
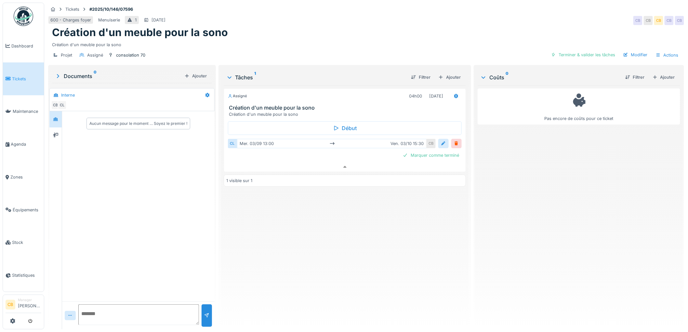
click at [441, 140] on div at bounding box center [443, 143] width 5 height 6
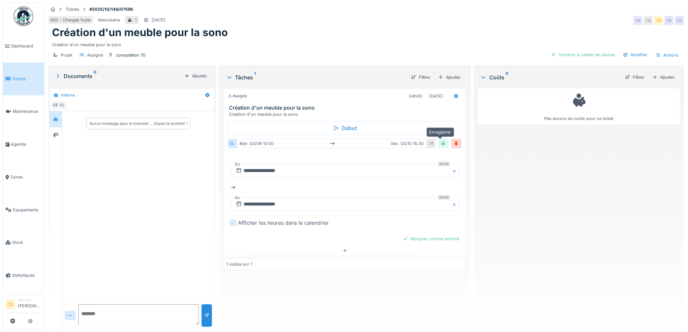
click at [441, 140] on div at bounding box center [443, 143] width 5 height 6
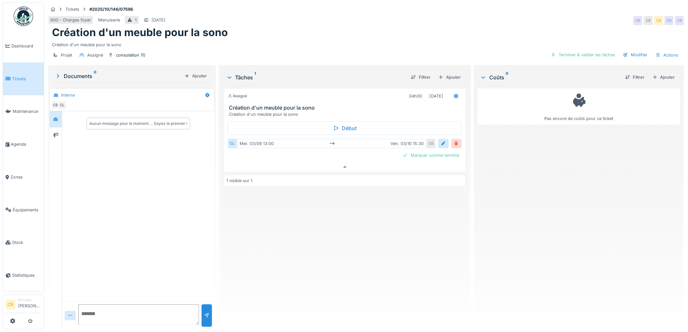
click at [454, 141] on div at bounding box center [456, 143] width 5 height 6
click at [306, 137] on div "Ajouter un intervenant" at bounding box center [319, 141] width 57 height 9
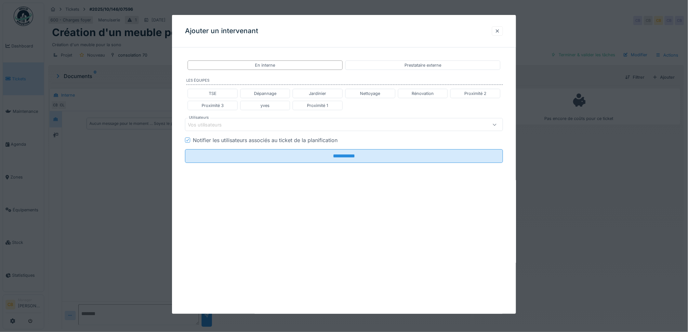
click at [503, 30] on div at bounding box center [497, 30] width 11 height 9
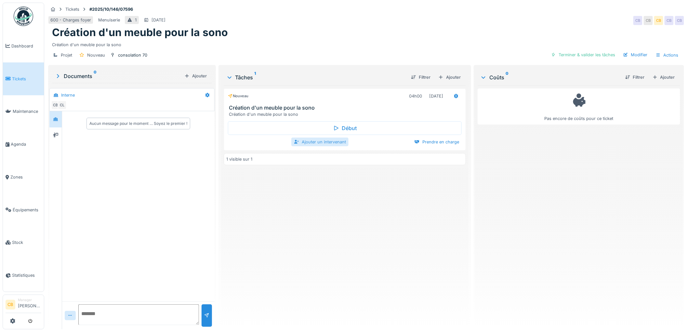
click at [329, 137] on div "Ajouter un intervenant" at bounding box center [319, 141] width 57 height 9
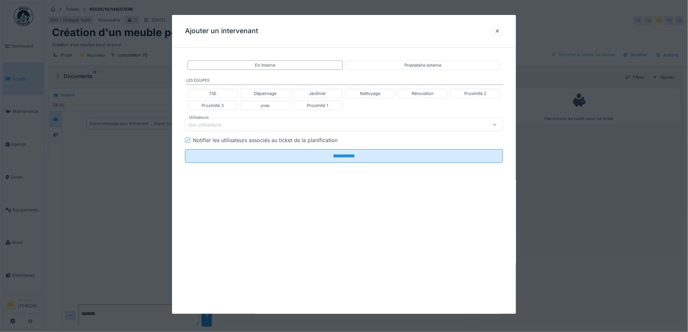
click at [307, 124] on div "Vos utilisateurs" at bounding box center [326, 124] width 276 height 7
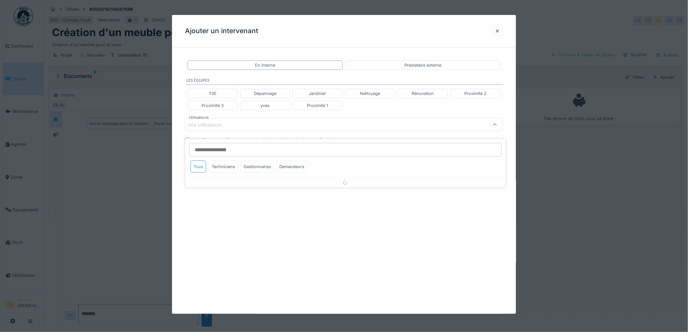
click at [288, 145] on input "Utilisateurs" at bounding box center [345, 150] width 312 height 14
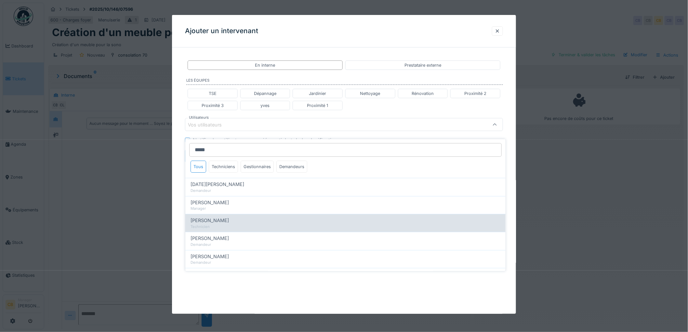
type input "*****"
click at [225, 217] on div "[PERSON_NAME]" at bounding box center [345, 220] width 310 height 7
type input "****"
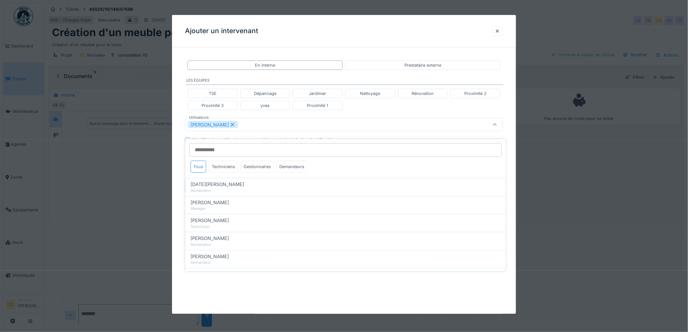
click at [300, 131] on div "[PERSON_NAME]" at bounding box center [344, 124] width 318 height 13
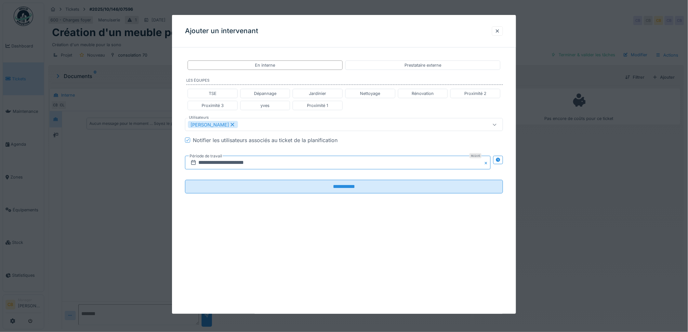
click at [272, 160] on input "**********" at bounding box center [338, 163] width 306 height 14
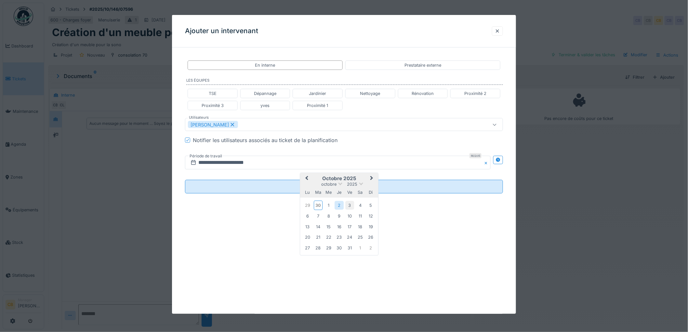
click at [349, 201] on div "3" at bounding box center [349, 205] width 9 height 9
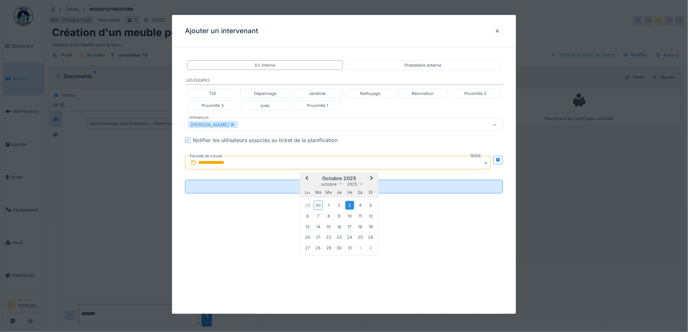
click at [348, 205] on div "3" at bounding box center [349, 205] width 9 height 9
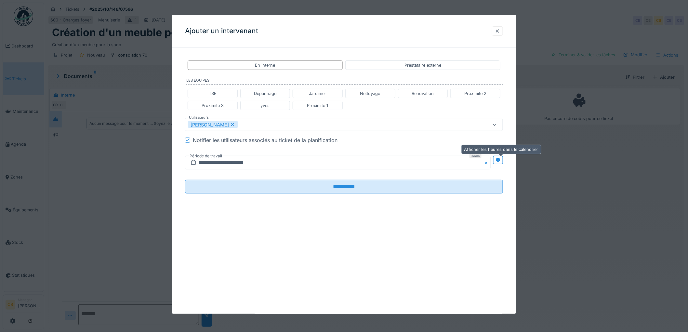
click at [503, 162] on div at bounding box center [498, 160] width 10 height 8
click at [268, 167] on input "**********" at bounding box center [259, 163] width 148 height 14
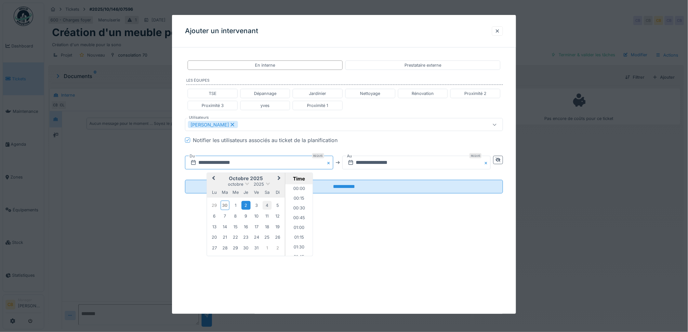
scroll to position [242, 0]
click at [261, 203] on div "3" at bounding box center [256, 205] width 9 height 9
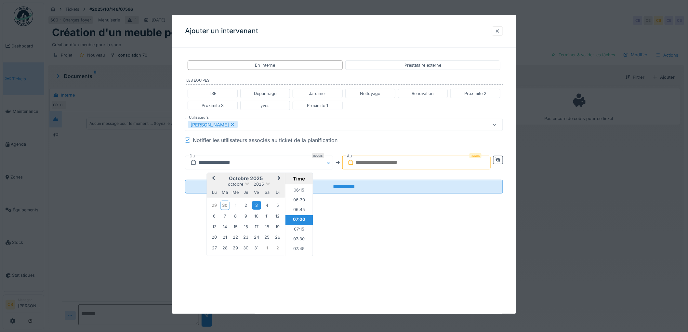
click at [391, 160] on input "text" at bounding box center [416, 163] width 148 height 14
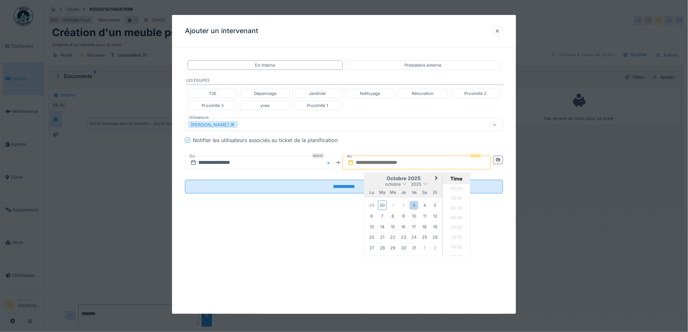
scroll to position [583, 0]
click at [375, 177] on h2 "octobre 2025" at bounding box center [403, 179] width 78 height 6
click at [417, 205] on div "3" at bounding box center [414, 205] width 9 height 9
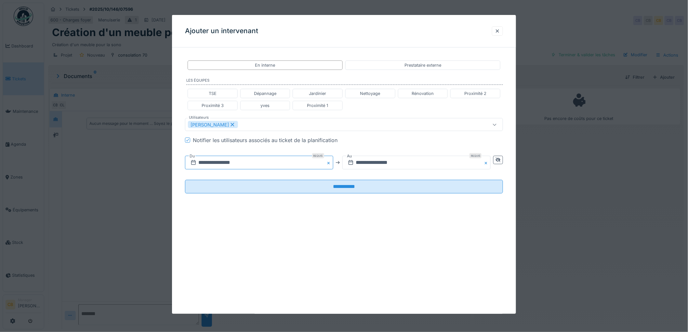
click at [272, 163] on input "**********" at bounding box center [259, 163] width 148 height 14
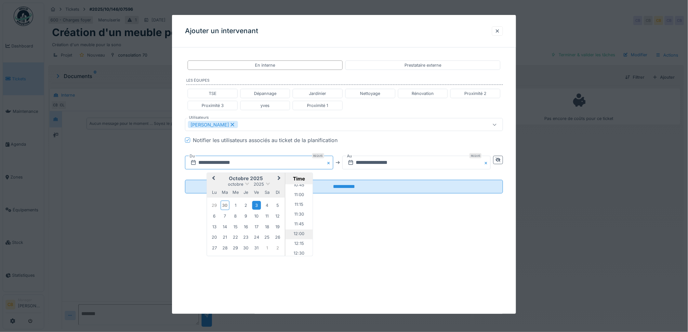
scroll to position [459, 0]
click at [297, 237] on li "13:00" at bounding box center [299, 237] width 28 height 10
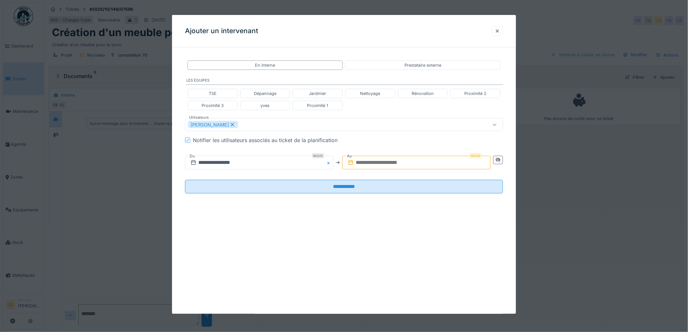
drag, startPoint x: 387, startPoint y: 157, endPoint x: 395, endPoint y: 160, distance: 8.8
click at [387, 157] on input "text" at bounding box center [416, 163] width 148 height 14
click at [359, 169] on input "text" at bounding box center [416, 163] width 148 height 14
click at [421, 136] on div "Notifier les utilisateurs associés au ticket de la planification" at bounding box center [348, 140] width 310 height 8
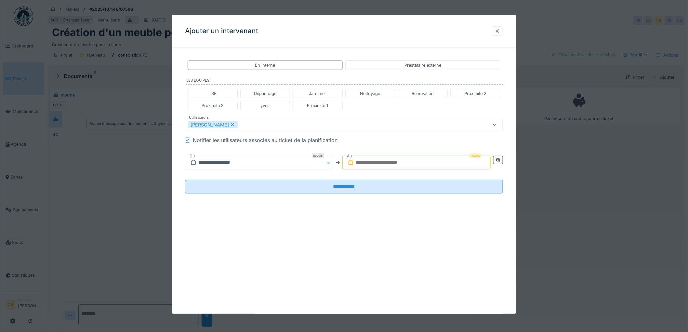
click at [423, 158] on input "text" at bounding box center [416, 163] width 148 height 14
click at [416, 206] on div "3" at bounding box center [414, 205] width 9 height 9
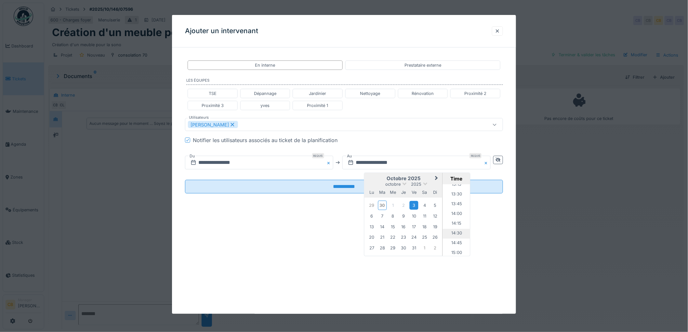
scroll to position [557, 0]
click at [457, 232] on li "15:30" at bounding box center [457, 237] width 28 height 10
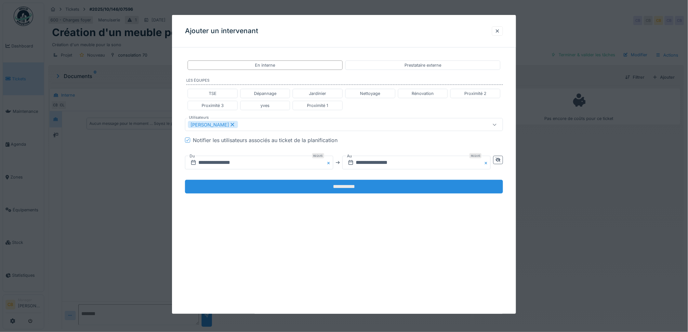
click at [402, 188] on input "**********" at bounding box center [344, 187] width 318 height 14
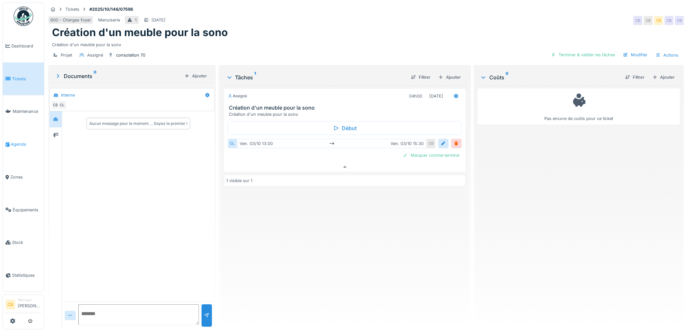
click at [13, 141] on span "Agenda" at bounding box center [26, 144] width 31 height 6
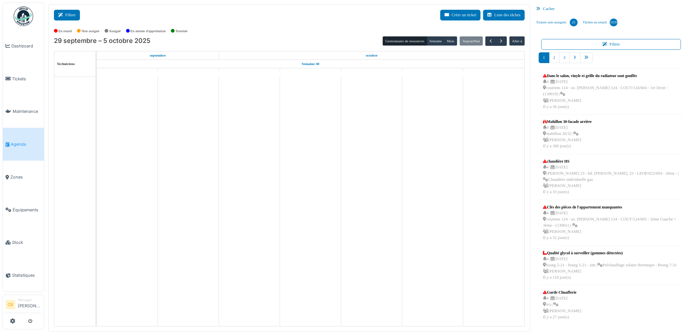
click at [76, 17] on button "Filtrer" at bounding box center [67, 15] width 26 height 11
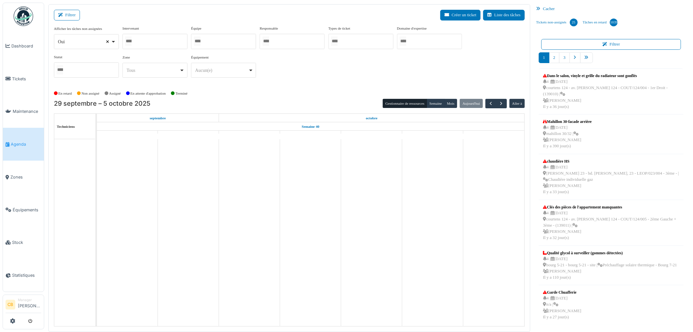
select select
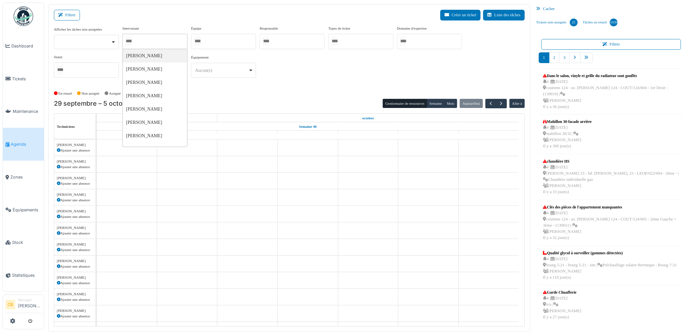
click at [131, 40] on input "Tous" at bounding box center [128, 40] width 7 height 9
type input "*****"
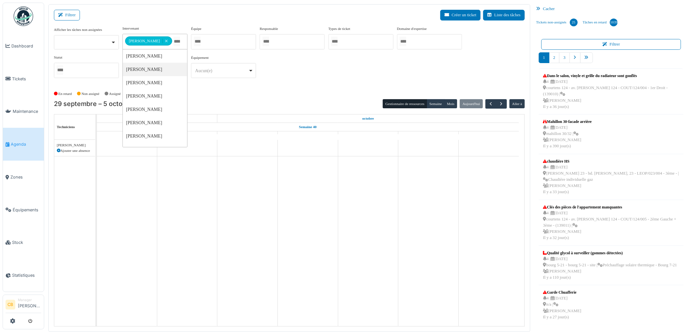
click at [217, 88] on div "En retard Non assigné [GEOGRAPHIC_DATA] En attente d'approbation Terminé" at bounding box center [289, 93] width 471 height 11
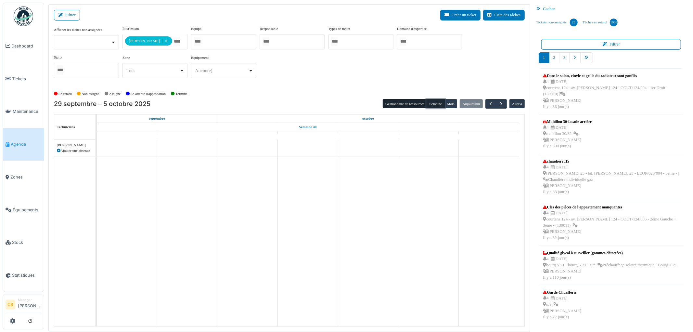
click at [439, 103] on button "Semaine" at bounding box center [436, 103] width 18 height 9
